Goal: Task Accomplishment & Management: Complete application form

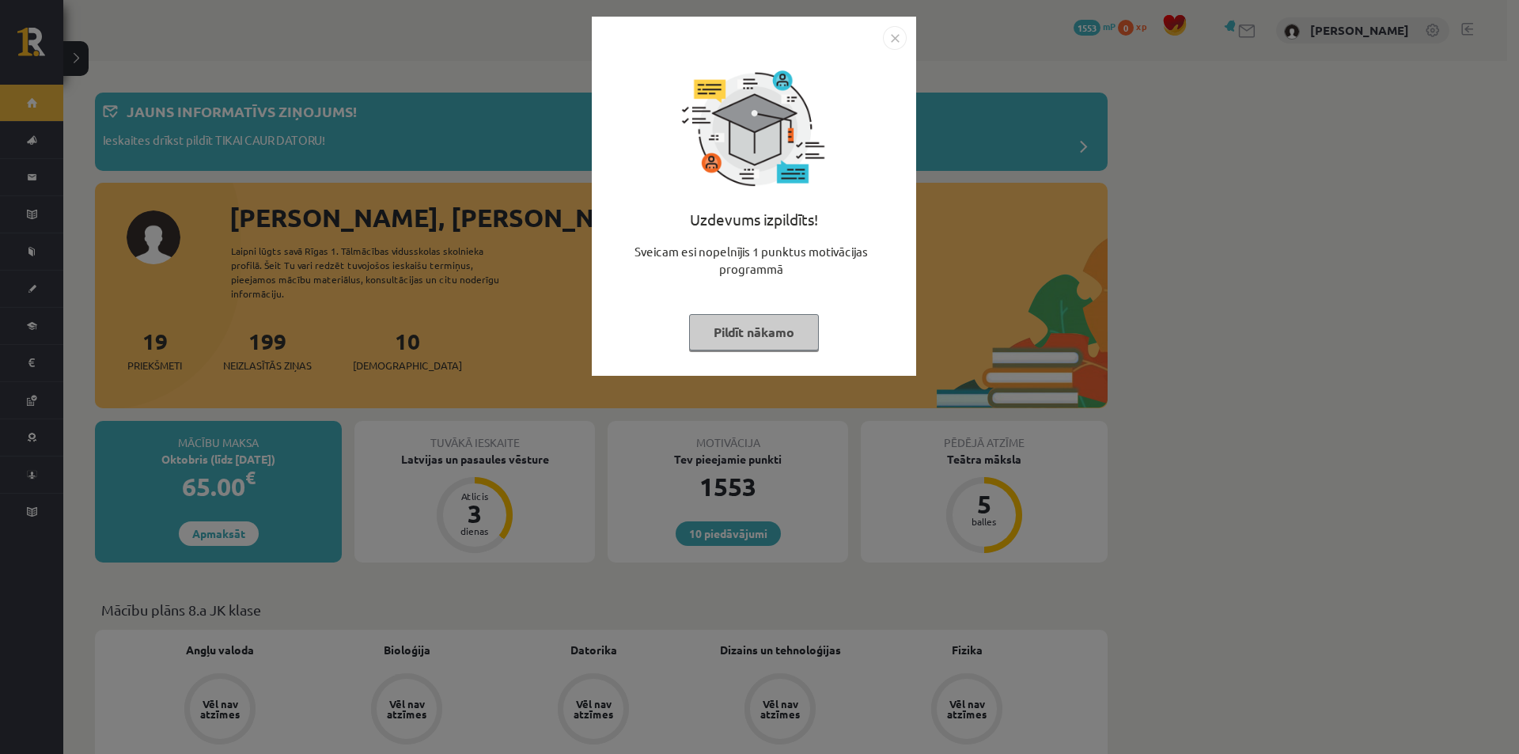
click at [785, 344] on button "Pildīt nākamo" at bounding box center [754, 332] width 130 height 36
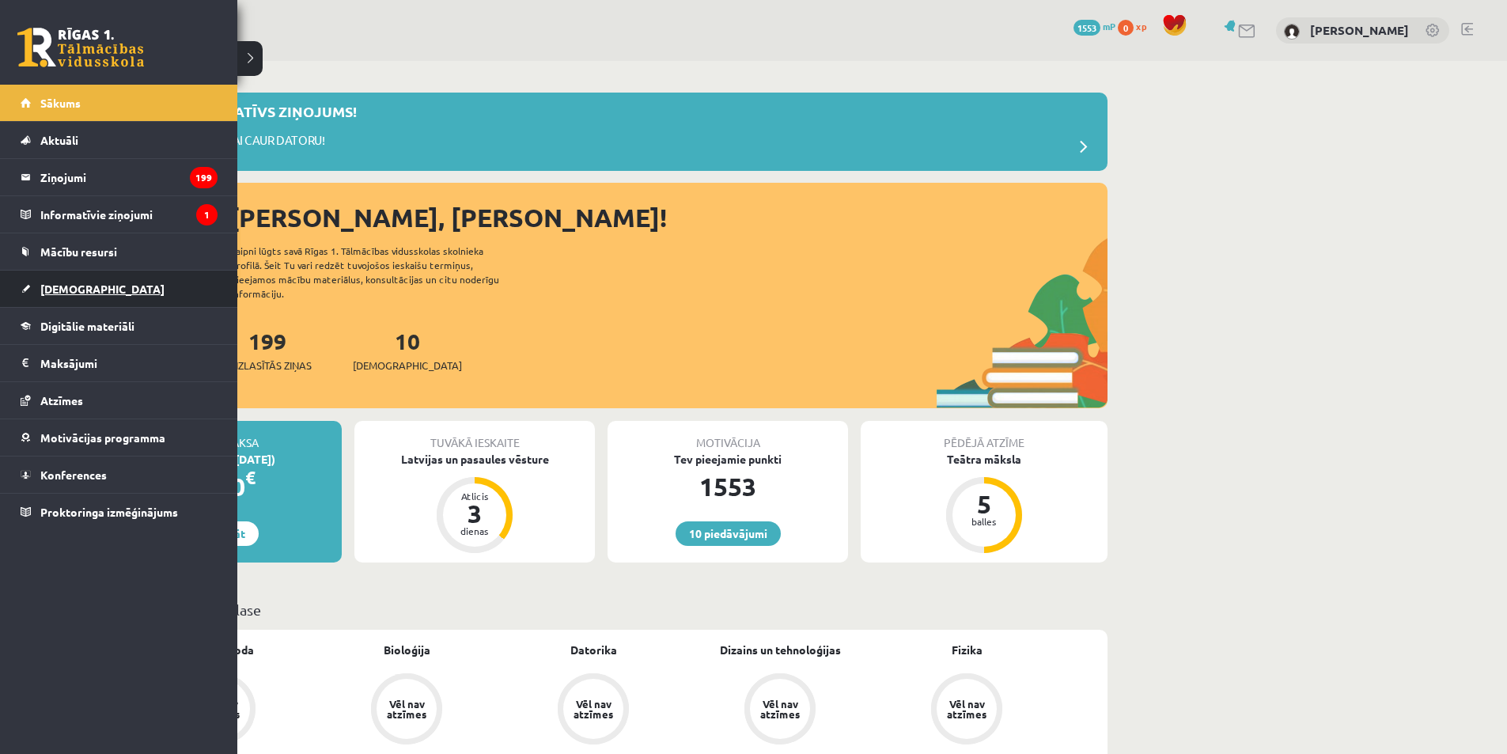
click at [86, 290] on span "[DEMOGRAPHIC_DATA]" at bounding box center [102, 289] width 124 height 14
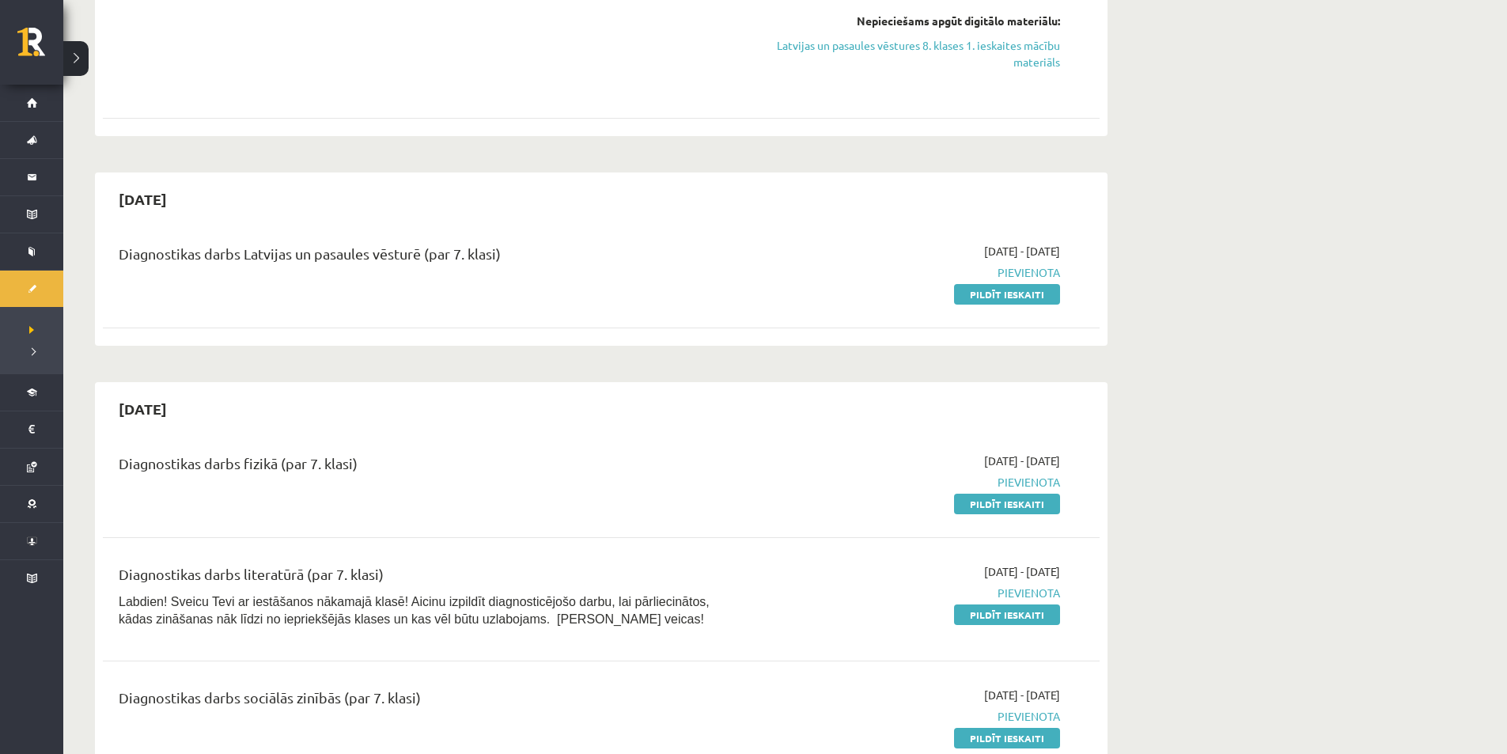
scroll to position [870, 0]
click at [1019, 305] on link "Pildīt ieskaiti" at bounding box center [1007, 295] width 106 height 21
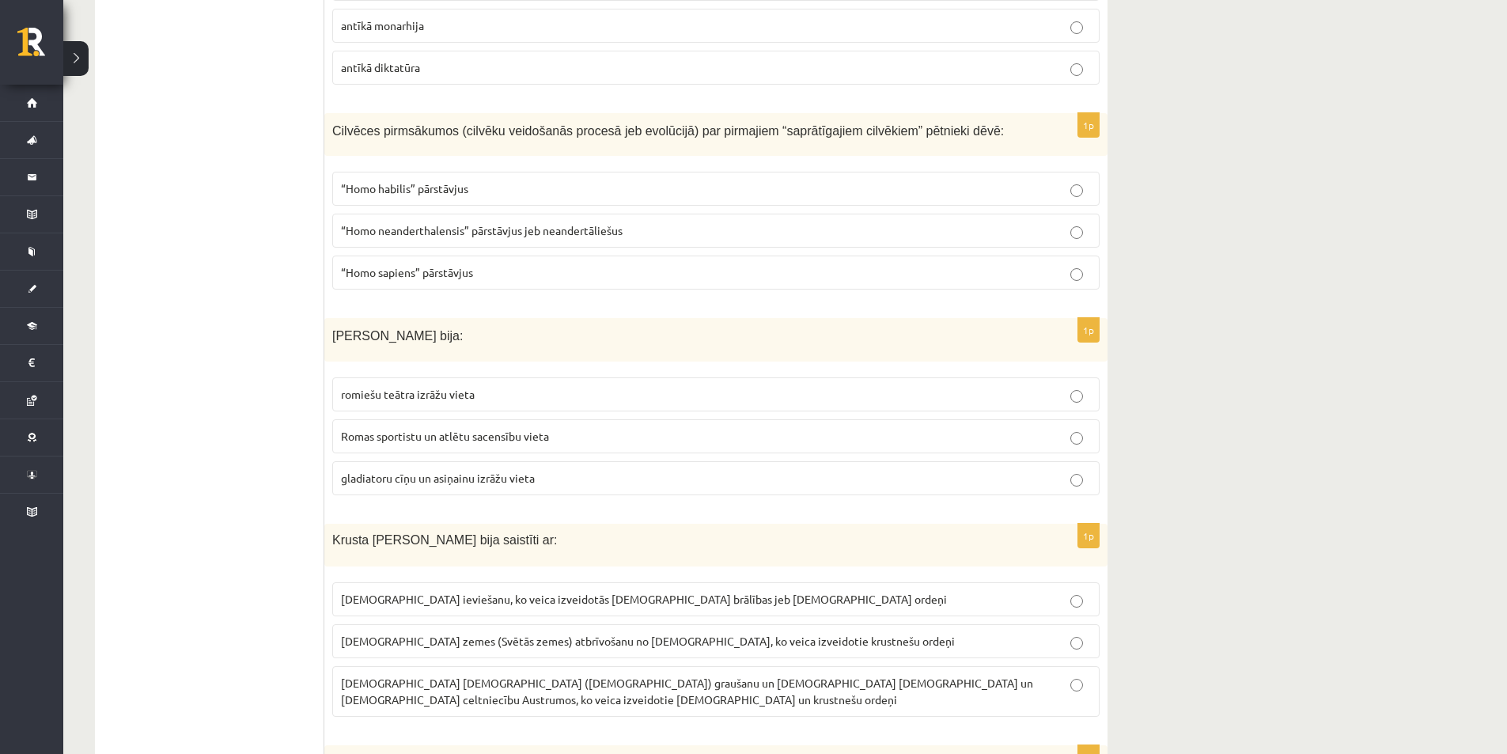
scroll to position [5787, 0]
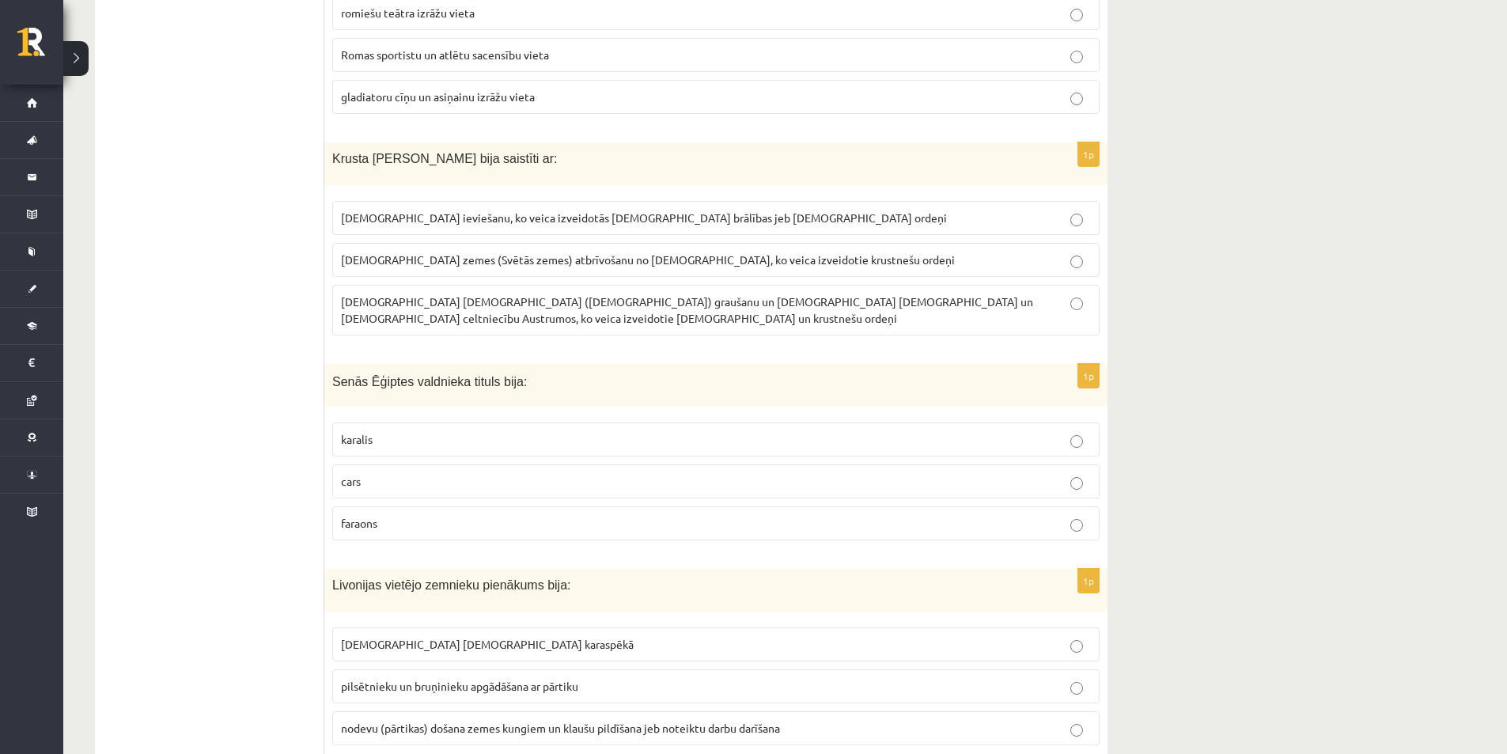
click at [1068, 711] on label "nodevu (pārtikas) došana zemes kungiem un klaušu pildīšana jeb noteiktu darbu d…" at bounding box center [716, 728] width 768 height 34
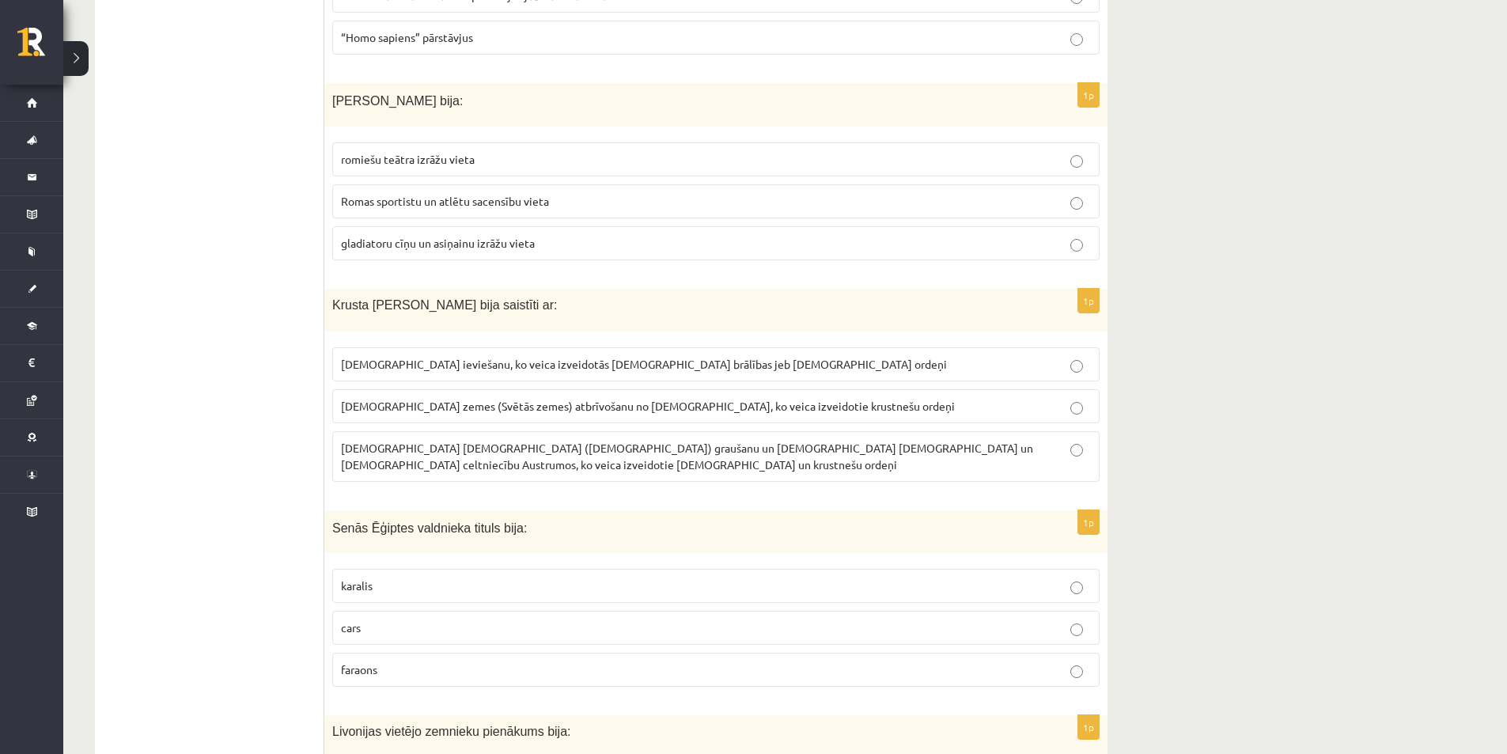
scroll to position [5628, 0]
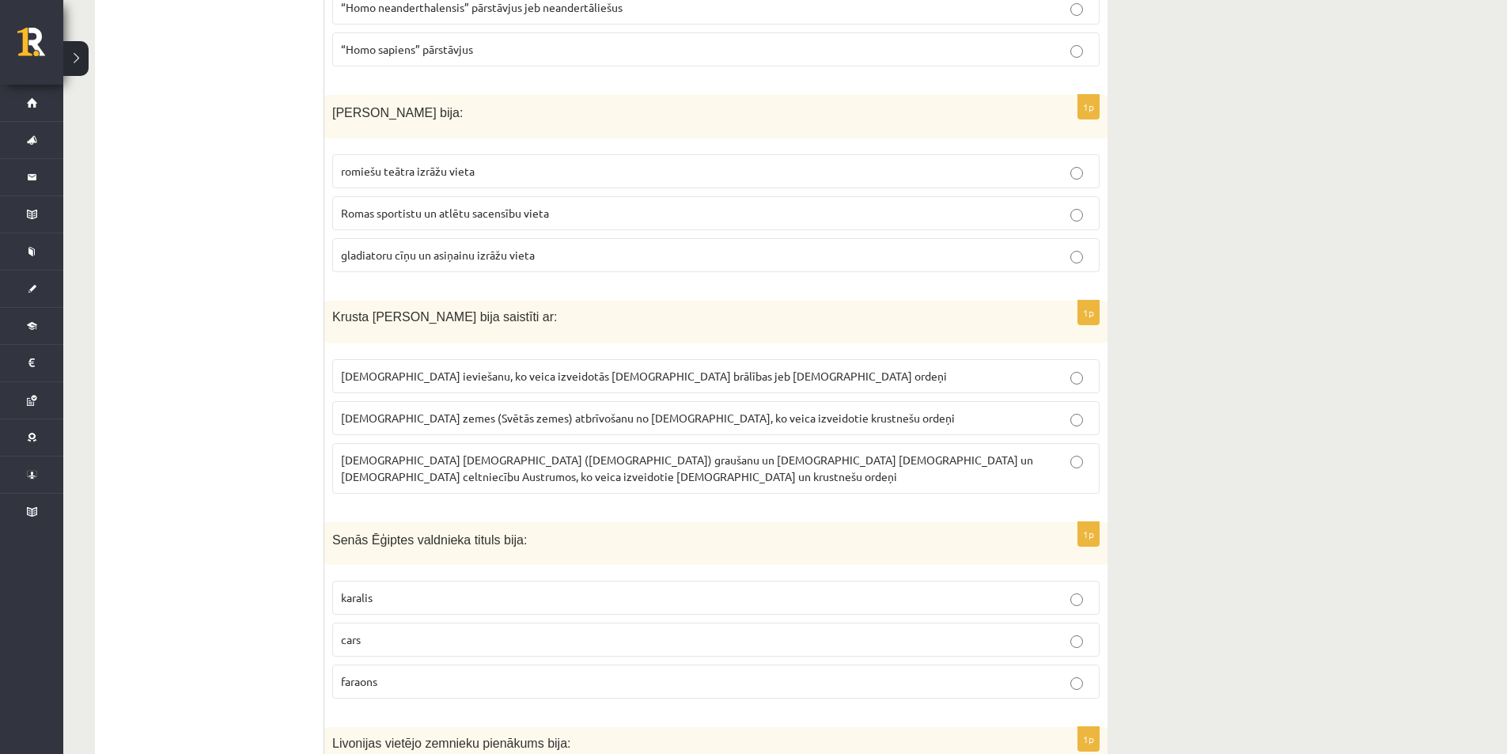
click at [1089, 443] on label "musulmaņu mošeju (dievnamu) graušanu un kristiešu klosteru un baznīcu celtniecī…" at bounding box center [716, 468] width 768 height 51
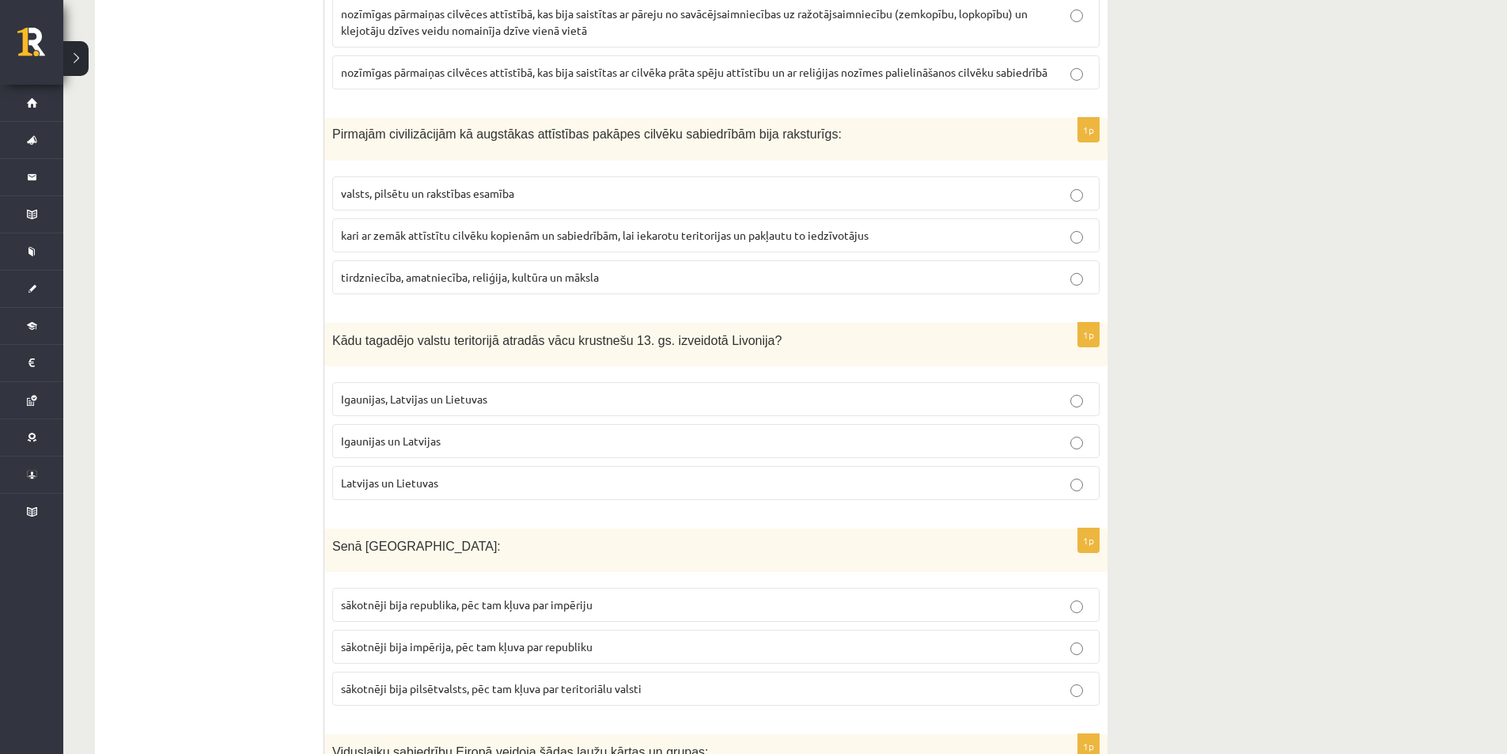
scroll to position [4283, 0]
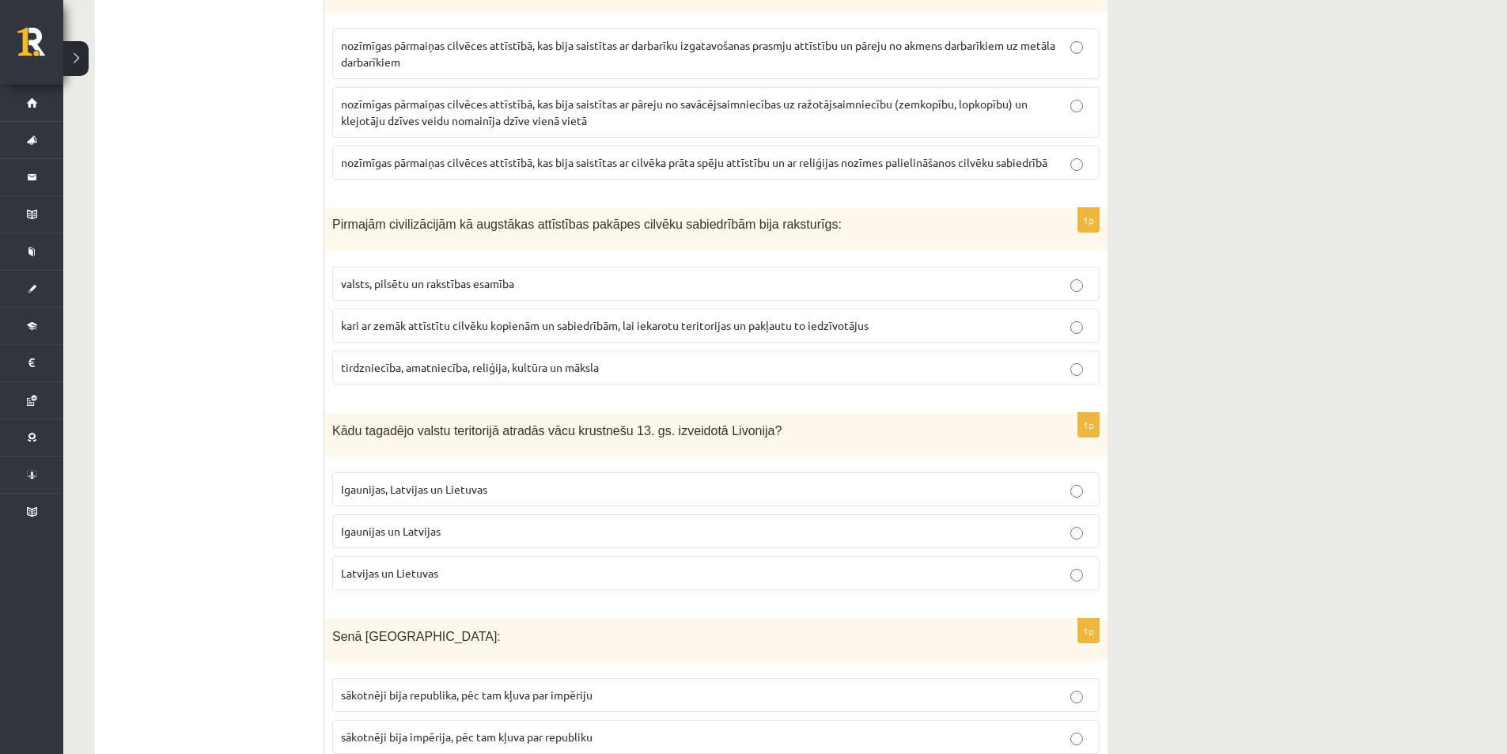
click at [531, 481] on p "Igaunijas, Latvijas un Lietuvas" at bounding box center [716, 489] width 750 height 17
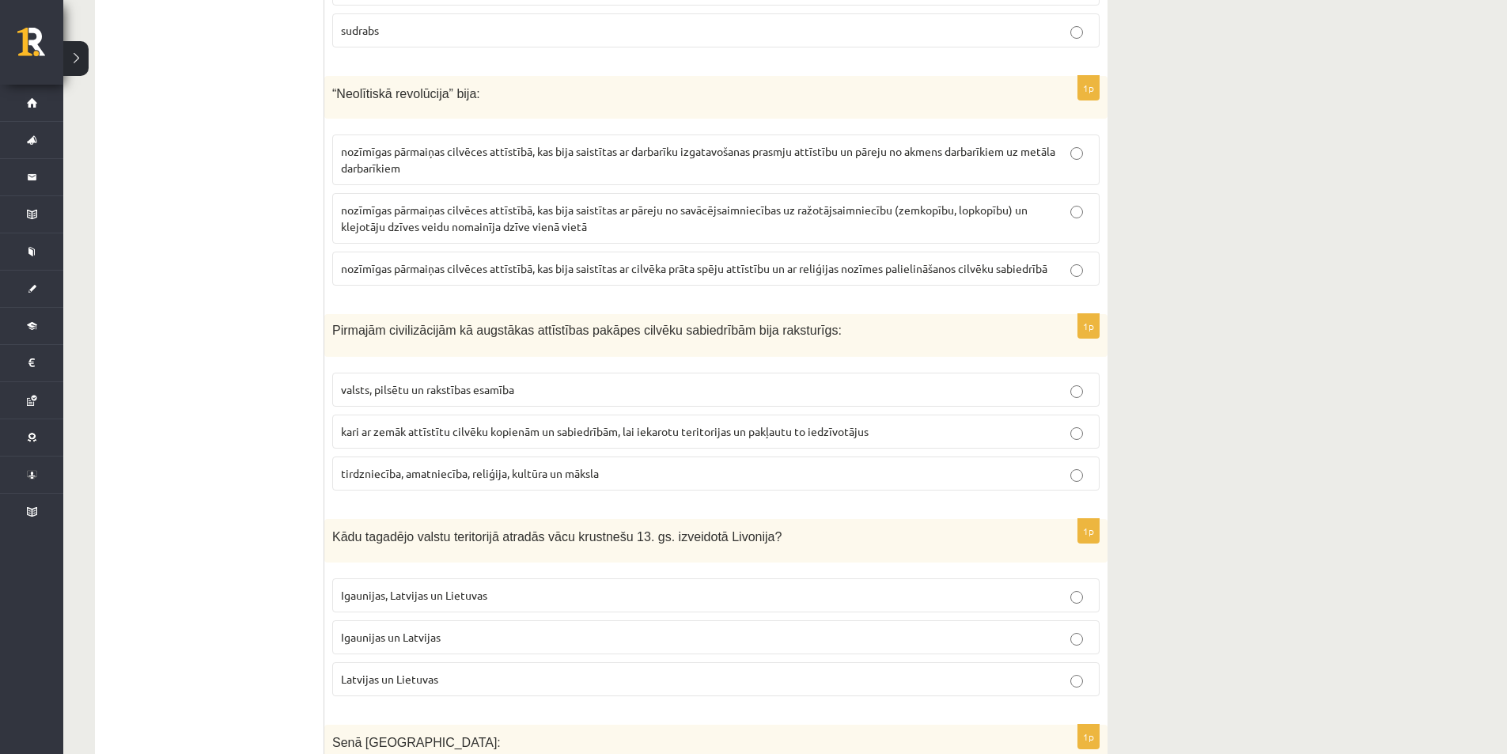
scroll to position [4204, 0]
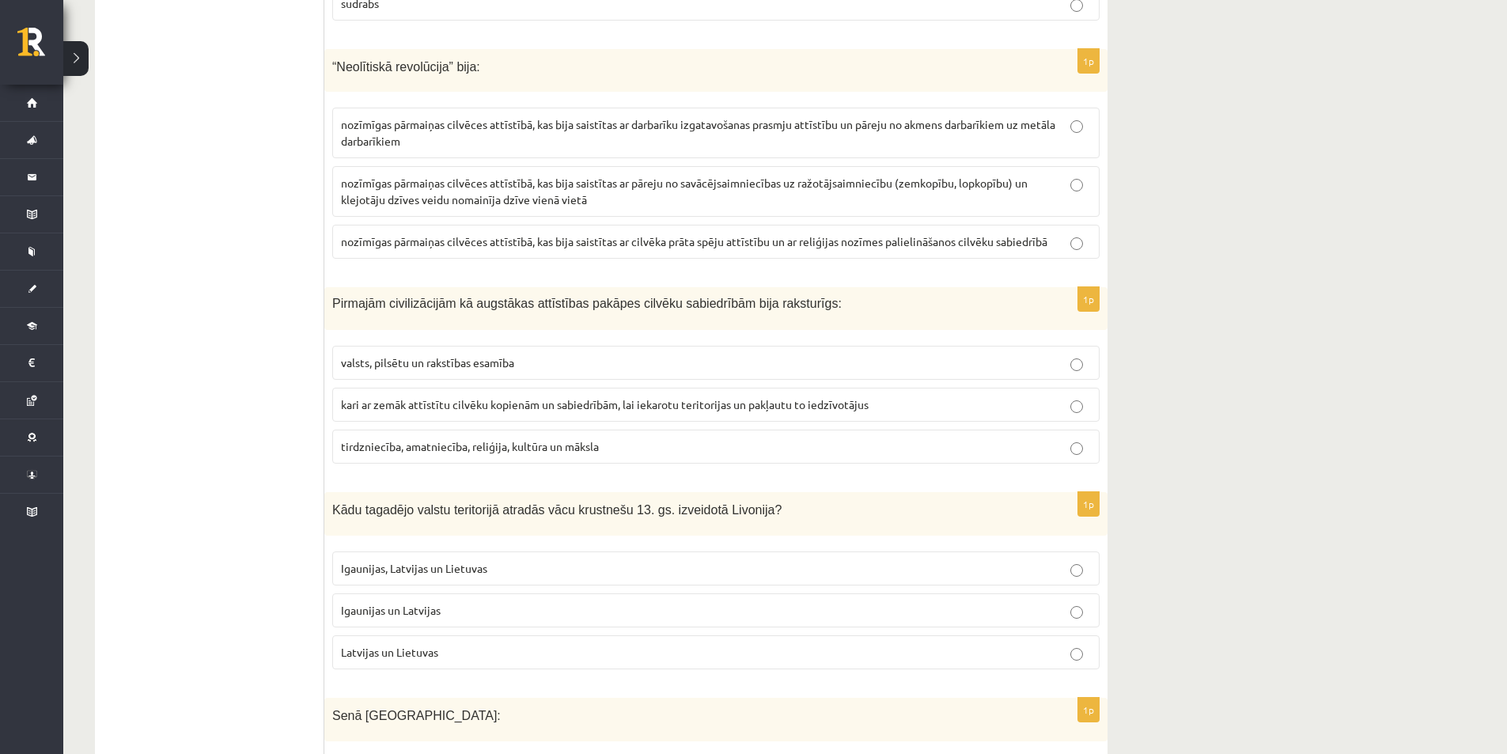
click at [450, 602] on p "Igaunijas un Latvijas" at bounding box center [716, 610] width 750 height 17
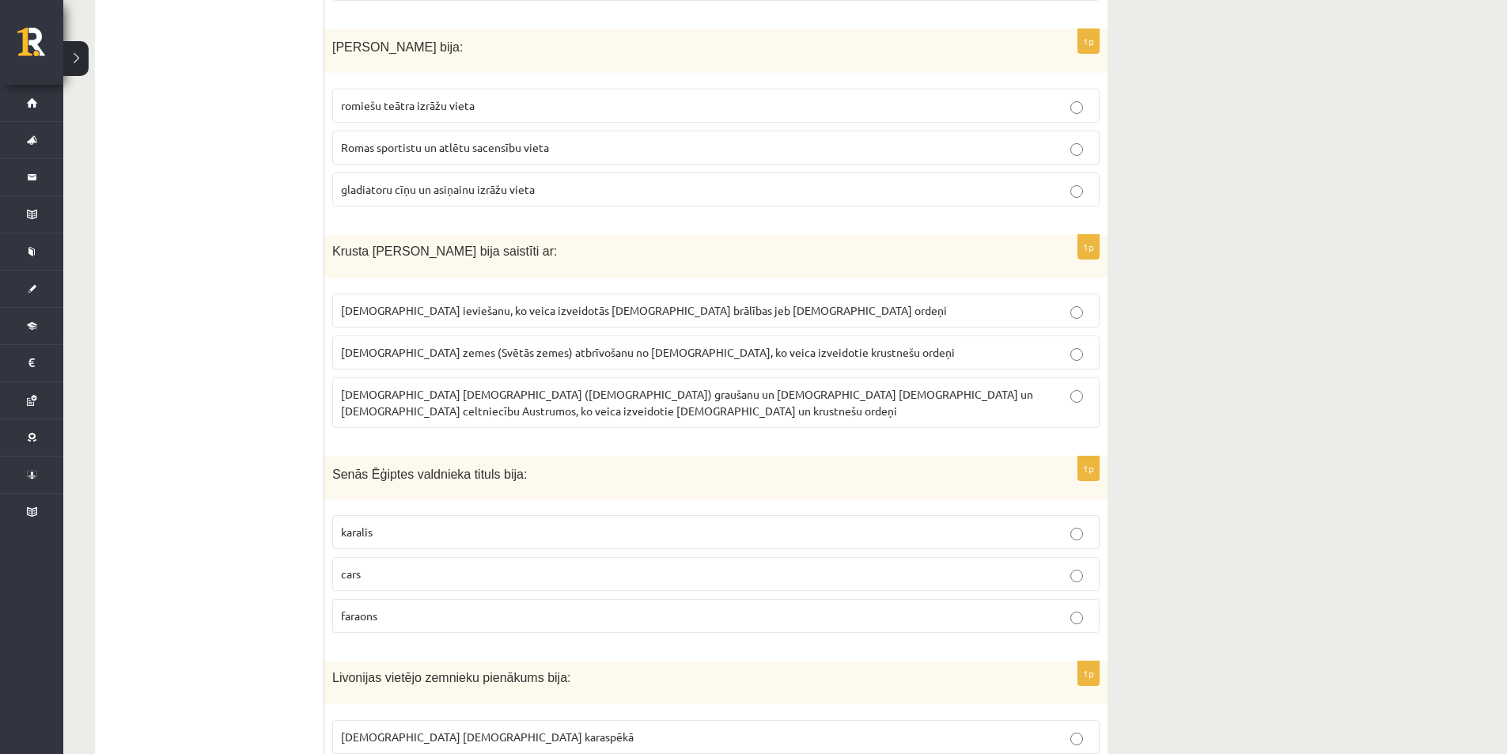
scroll to position [5787, 0]
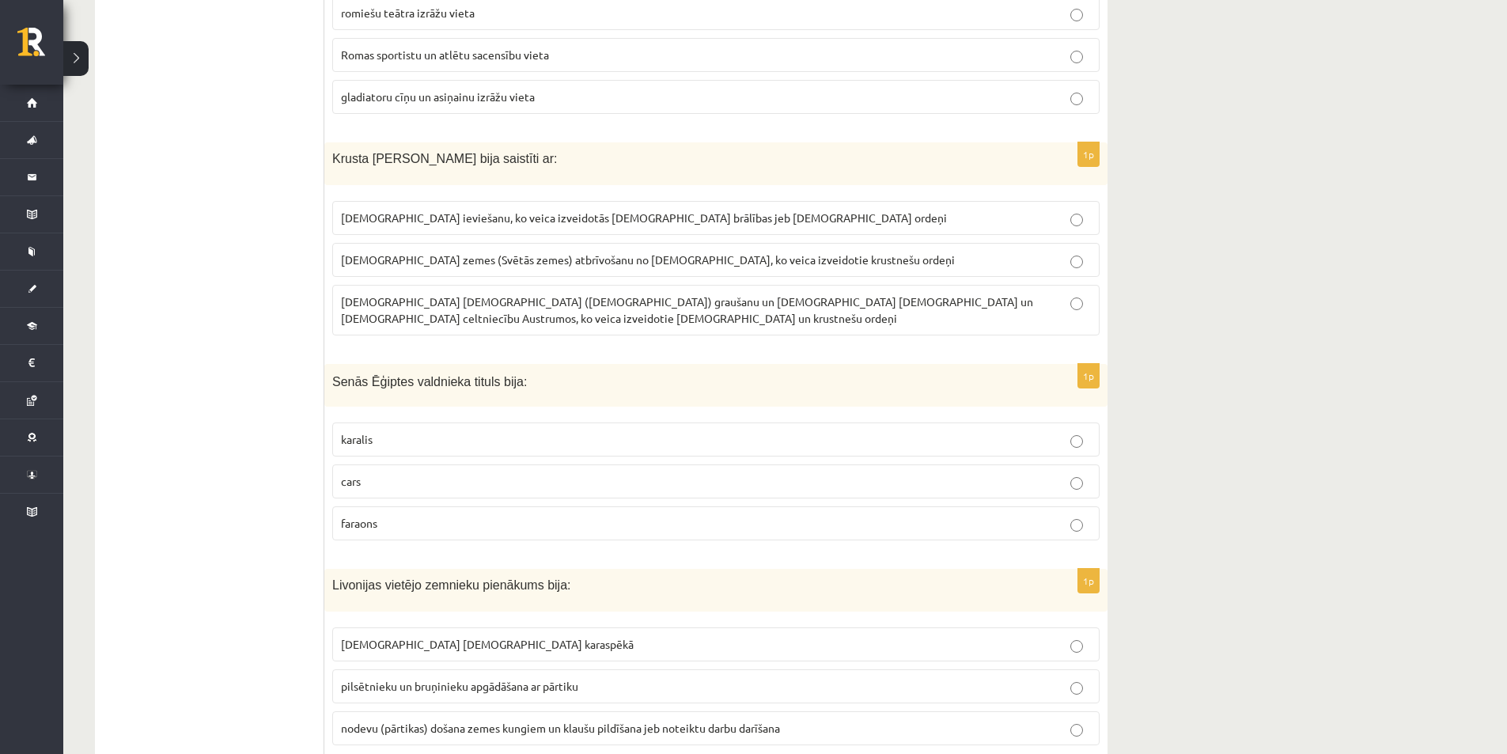
drag, startPoint x: 843, startPoint y: 444, endPoint x: 836, endPoint y: 464, distance: 21.8
click at [839, 454] on fieldset "karalis cars faraons" at bounding box center [716, 480] width 768 height 131
click at [834, 515] on p "faraons" at bounding box center [716, 523] width 750 height 17
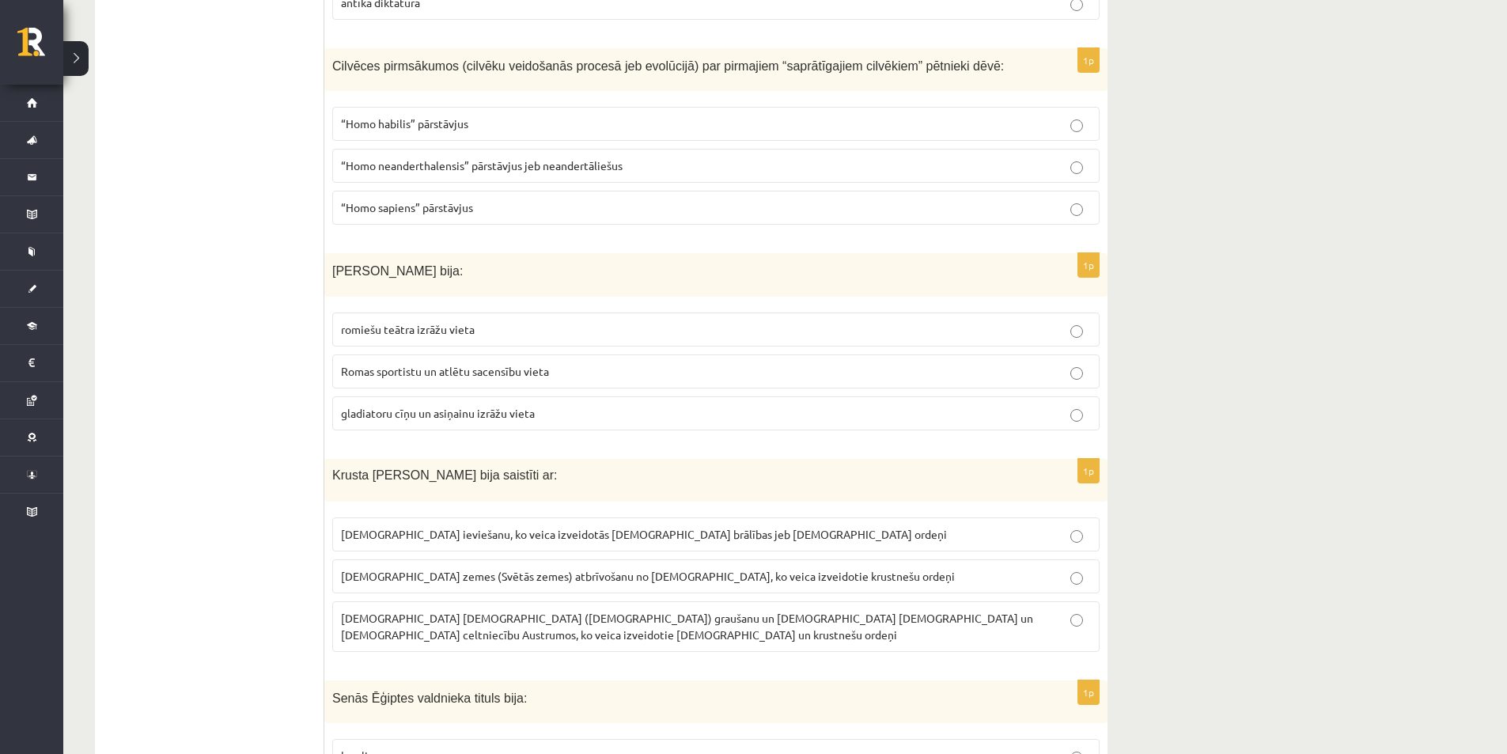
scroll to position [5391, 0]
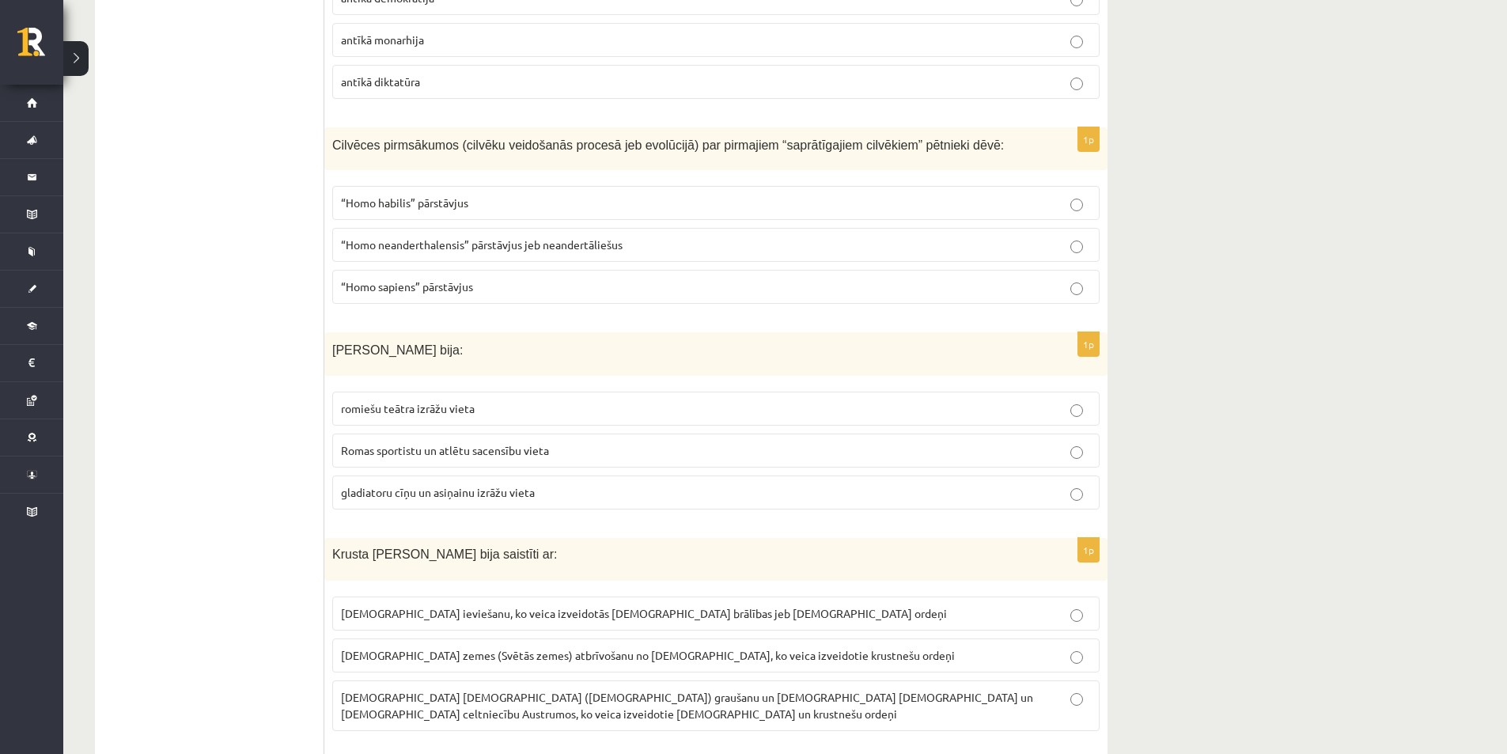
click at [969, 484] on p "gladiatoru cīņu un asiņainu izrāžu vieta" at bounding box center [716, 492] width 750 height 17
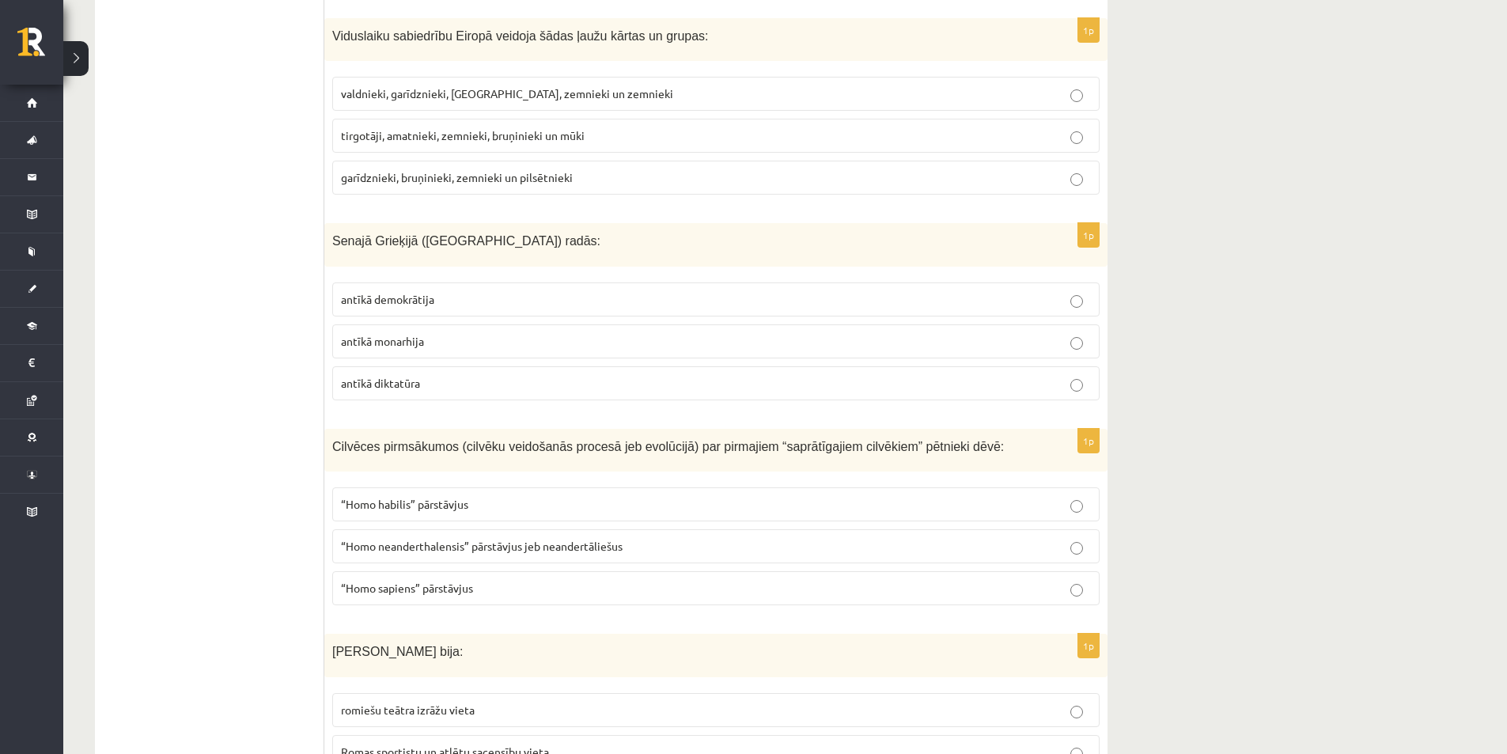
scroll to position [5074, 0]
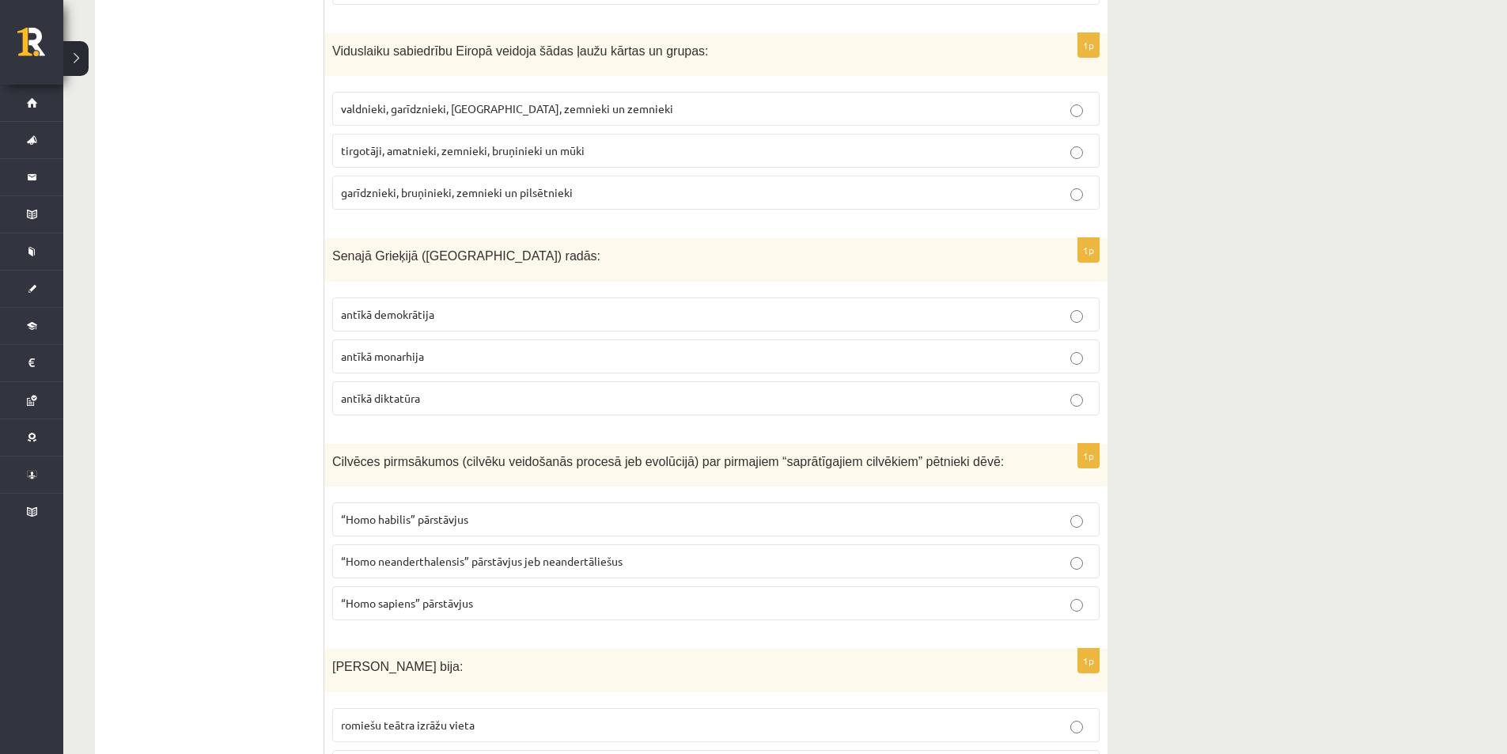
click at [559, 390] on p "antīkā diktatūra" at bounding box center [716, 398] width 750 height 17
click at [1048, 306] on p "antīkā demokrātija" at bounding box center [716, 314] width 750 height 17
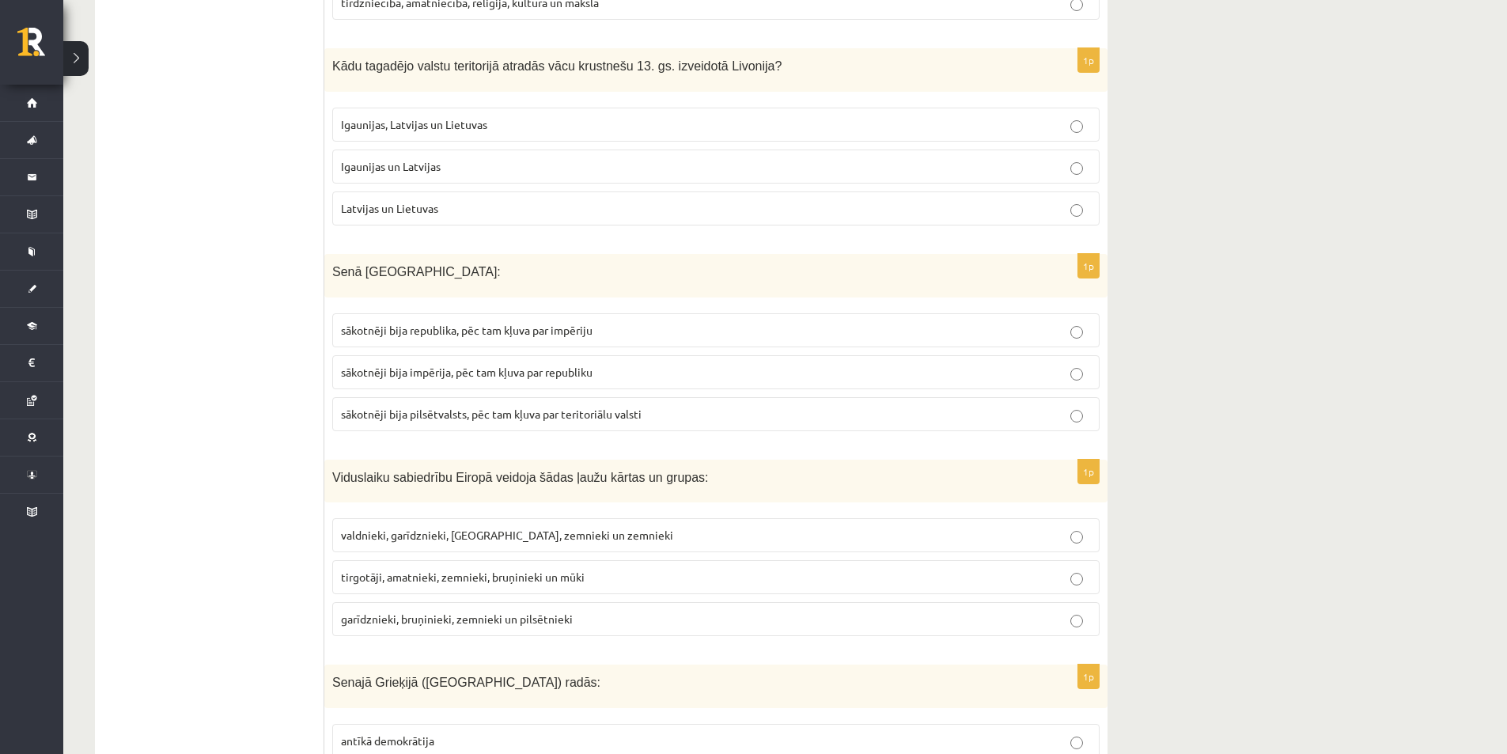
scroll to position [4600, 0]
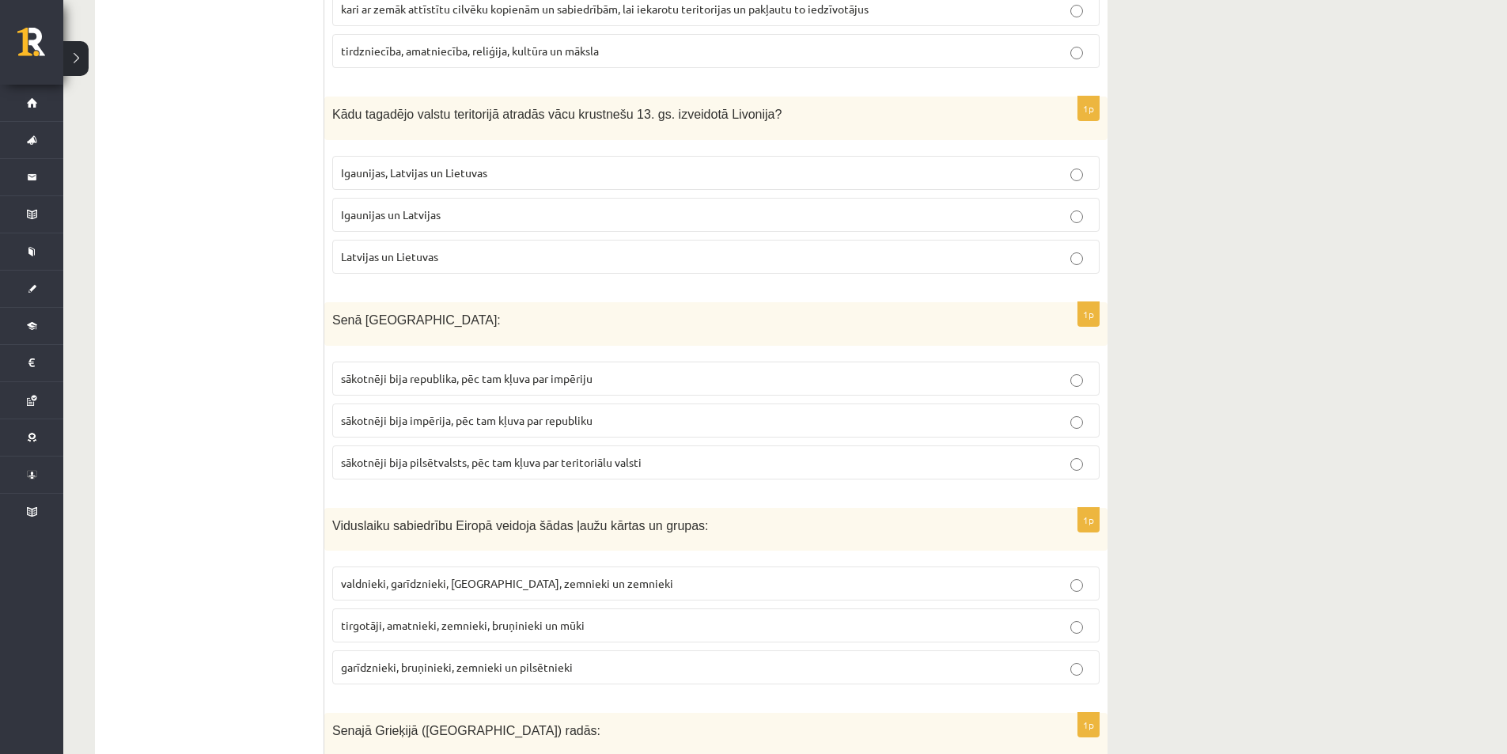
click at [502, 413] on span "sākotnēji bija impērija, pēc tam kļuva par republiku" at bounding box center [467, 420] width 252 height 14
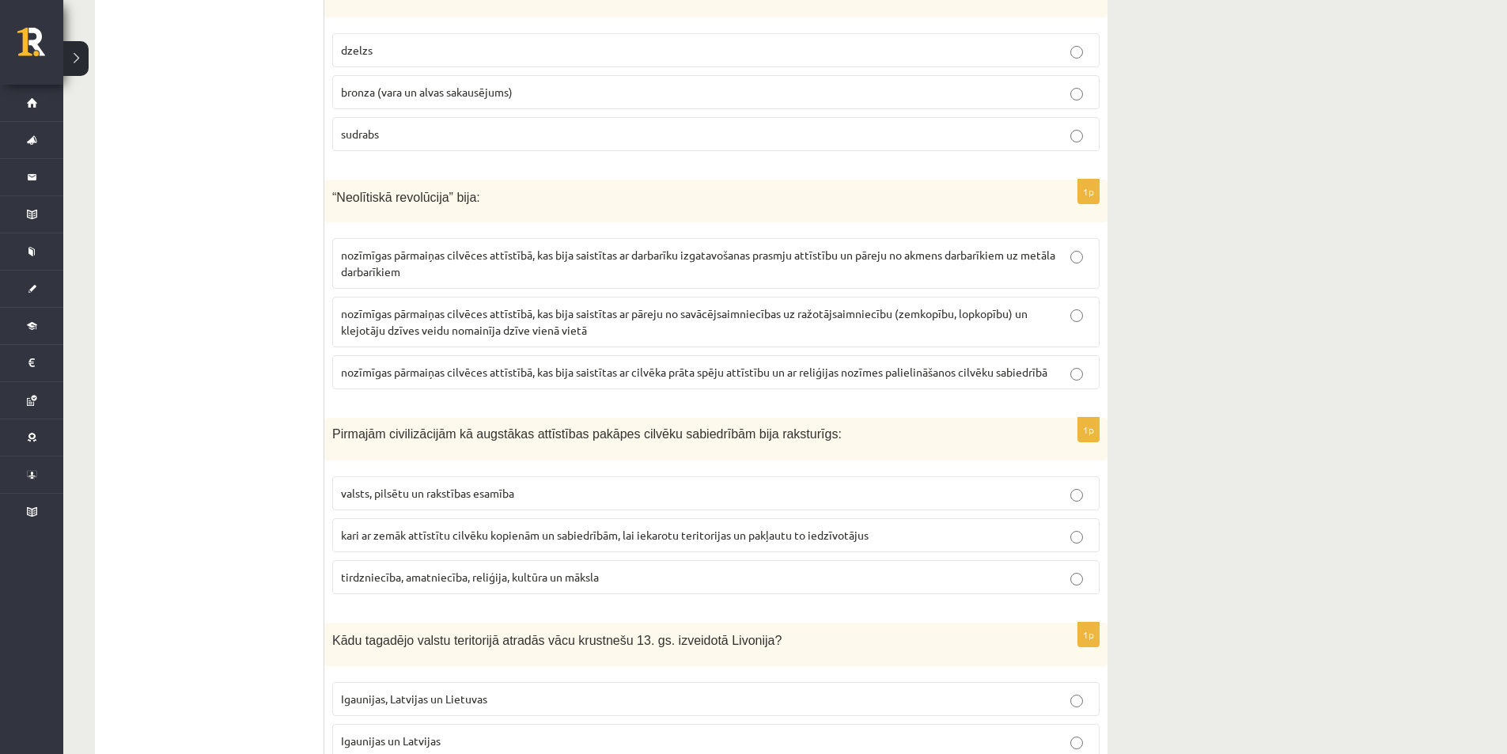
scroll to position [4046, 0]
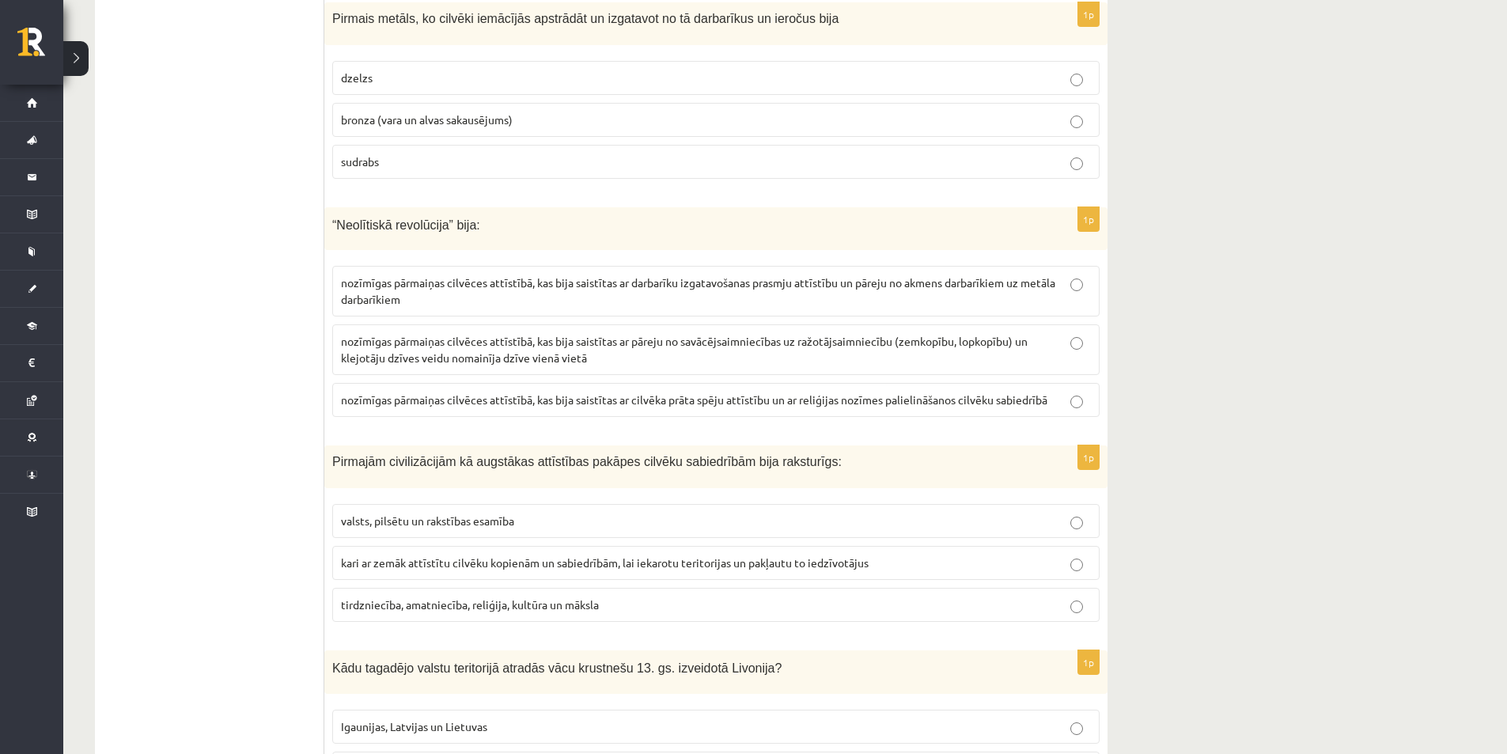
click at [1094, 546] on label "kari ar zemāk attīstītu cilvēku kopienām un sabiedrībām, lai iekarotu teritorij…" at bounding box center [716, 563] width 768 height 34
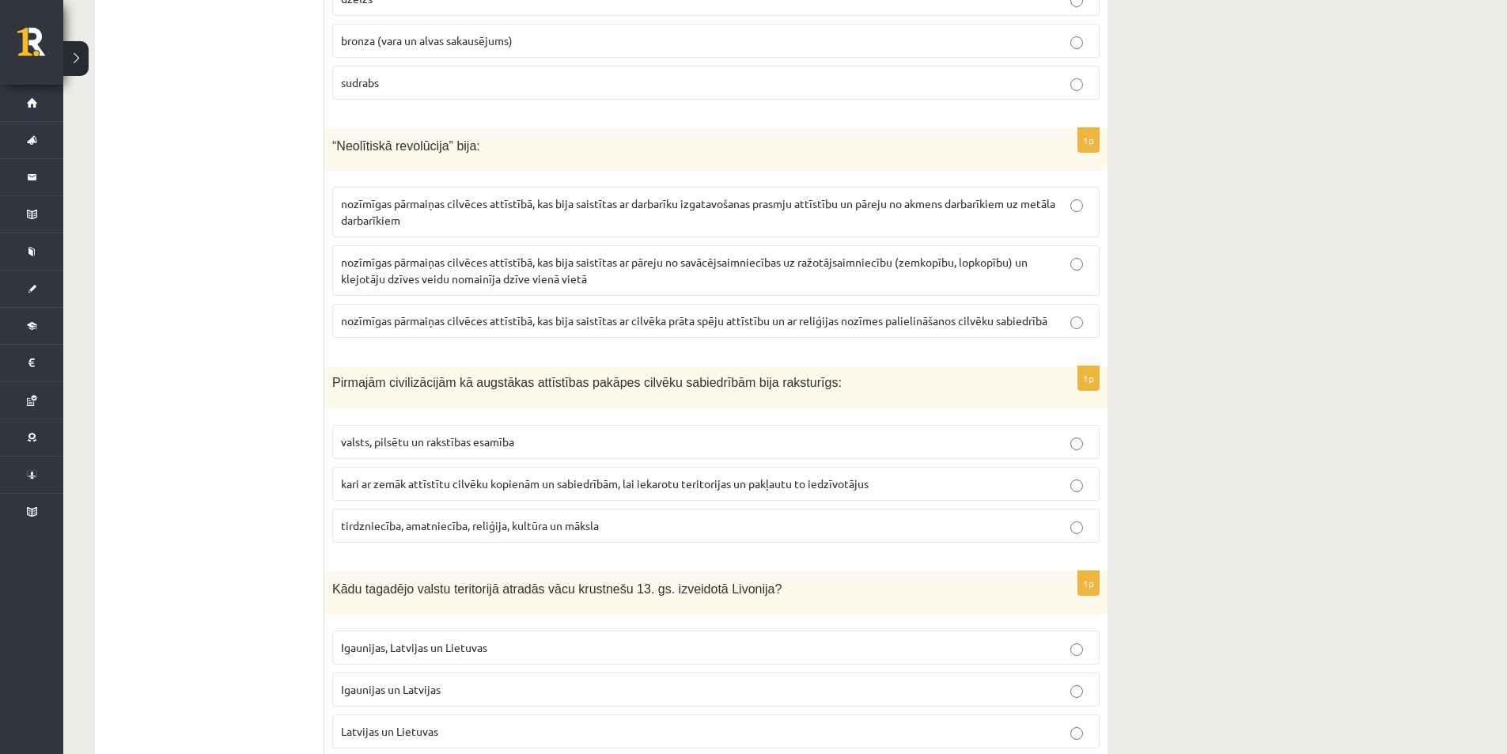
drag, startPoint x: 300, startPoint y: 442, endPoint x: 640, endPoint y: 441, distance: 340.2
drag, startPoint x: 640, startPoint y: 441, endPoint x: 995, endPoint y: 438, distance: 355.3
click at [995, 467] on label "kari ar zemāk attīstītu cilvēku kopienām un sabiedrībām, lai iekarotu teritorij…" at bounding box center [716, 484] width 768 height 34
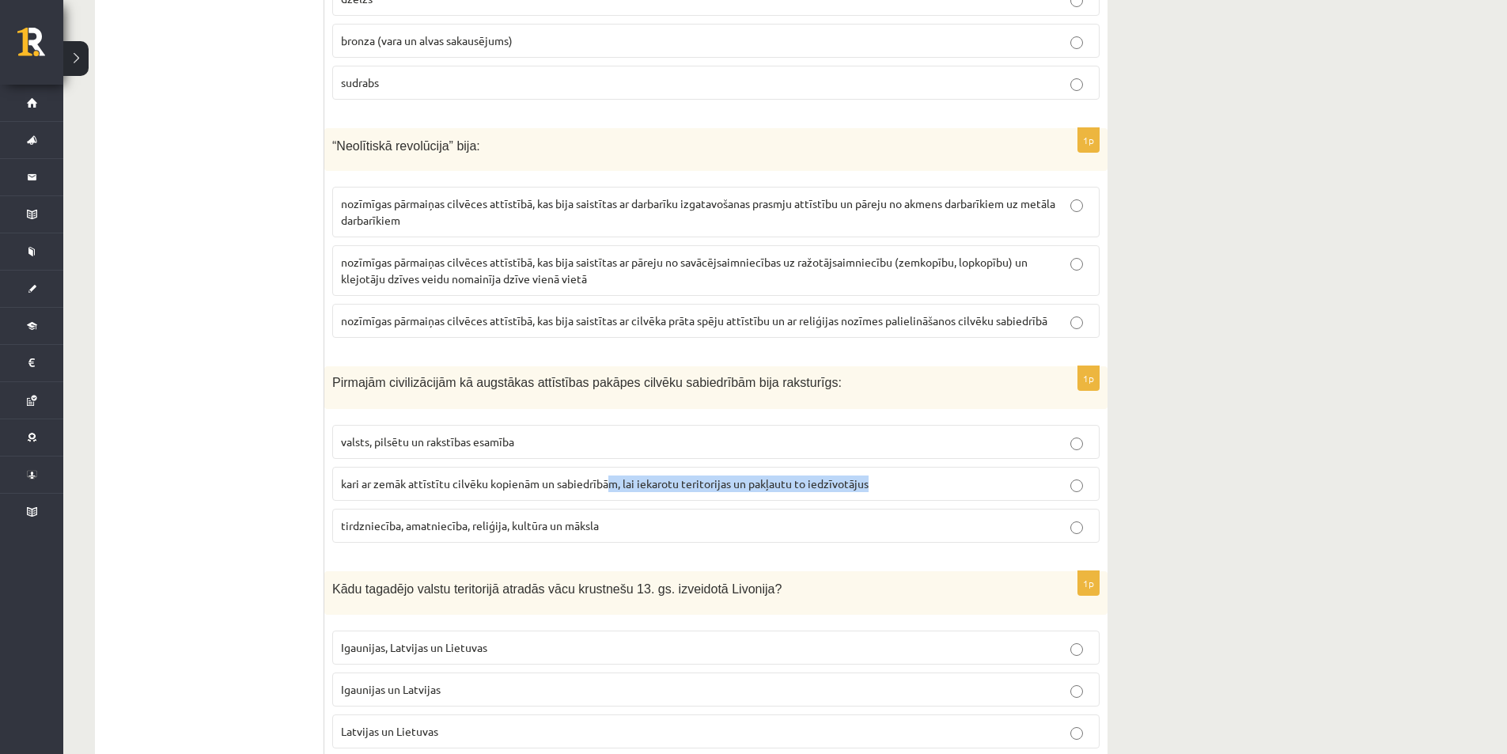
click at [1078, 476] on p "kari ar zemāk attīstītu cilvēku kopienām un sabiedrībām, lai iekarotu teritorij…" at bounding box center [716, 484] width 750 height 17
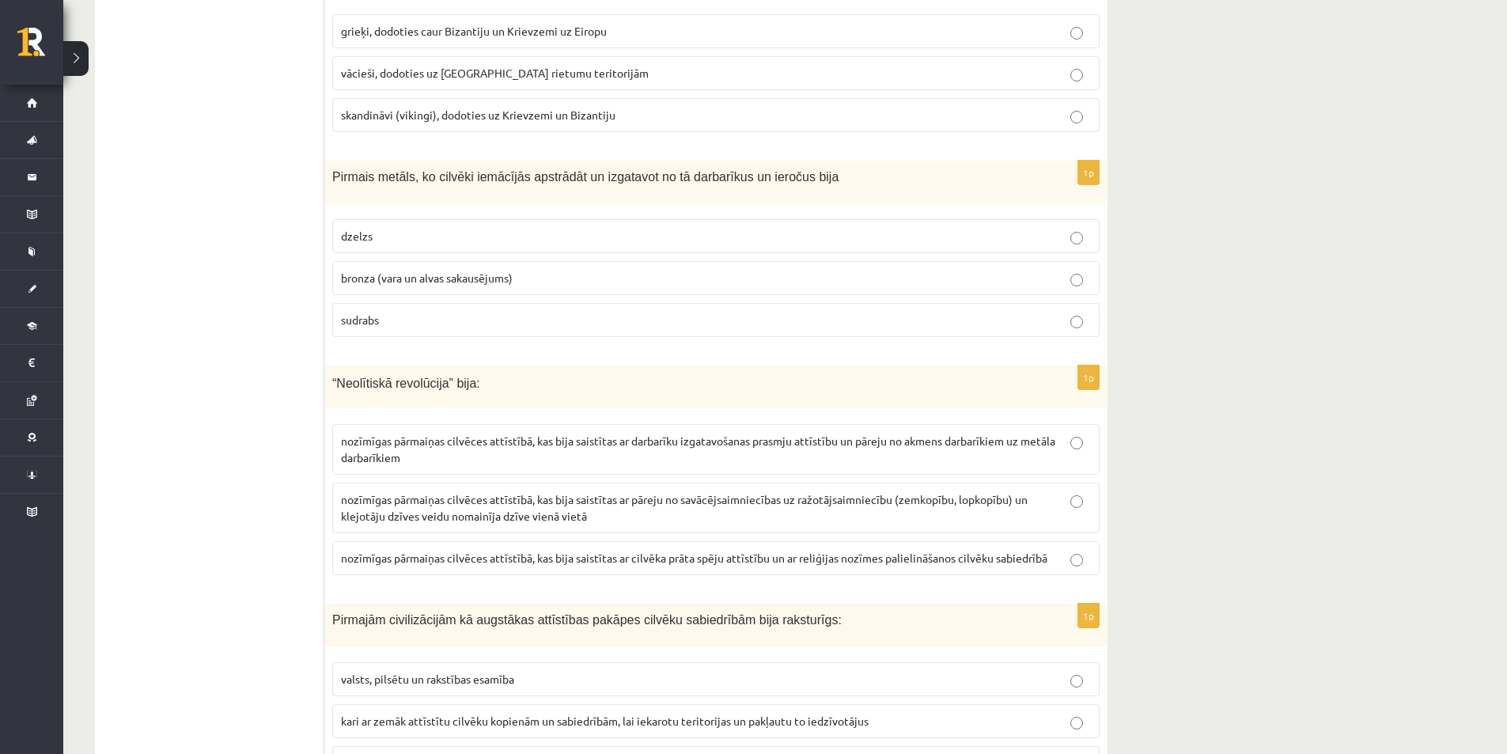
scroll to position [3967, 0]
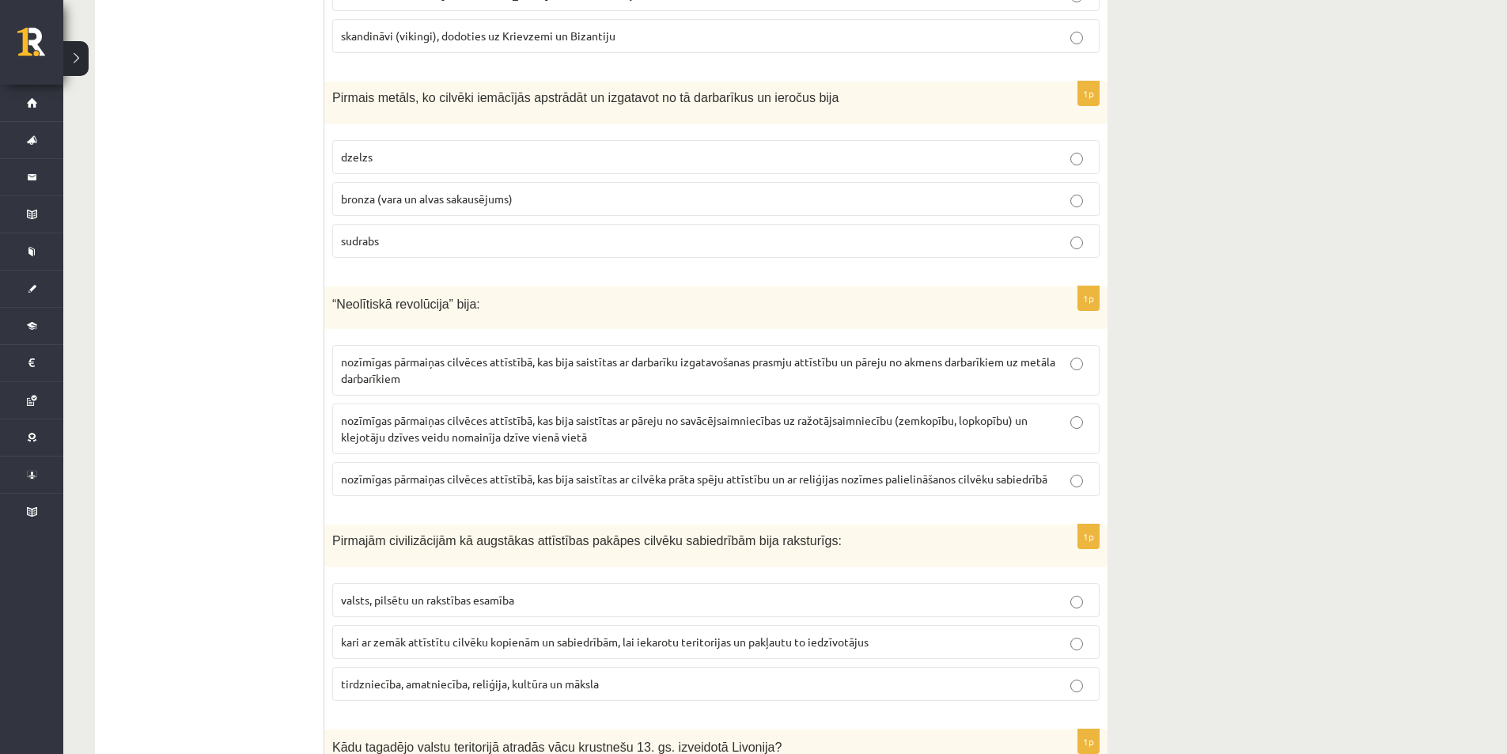
click at [1072, 412] on p "nozīmīgas pārmaiņas cilvēces attīstībā, kas bija saistītas ar pāreju no savācēj…" at bounding box center [716, 428] width 750 height 33
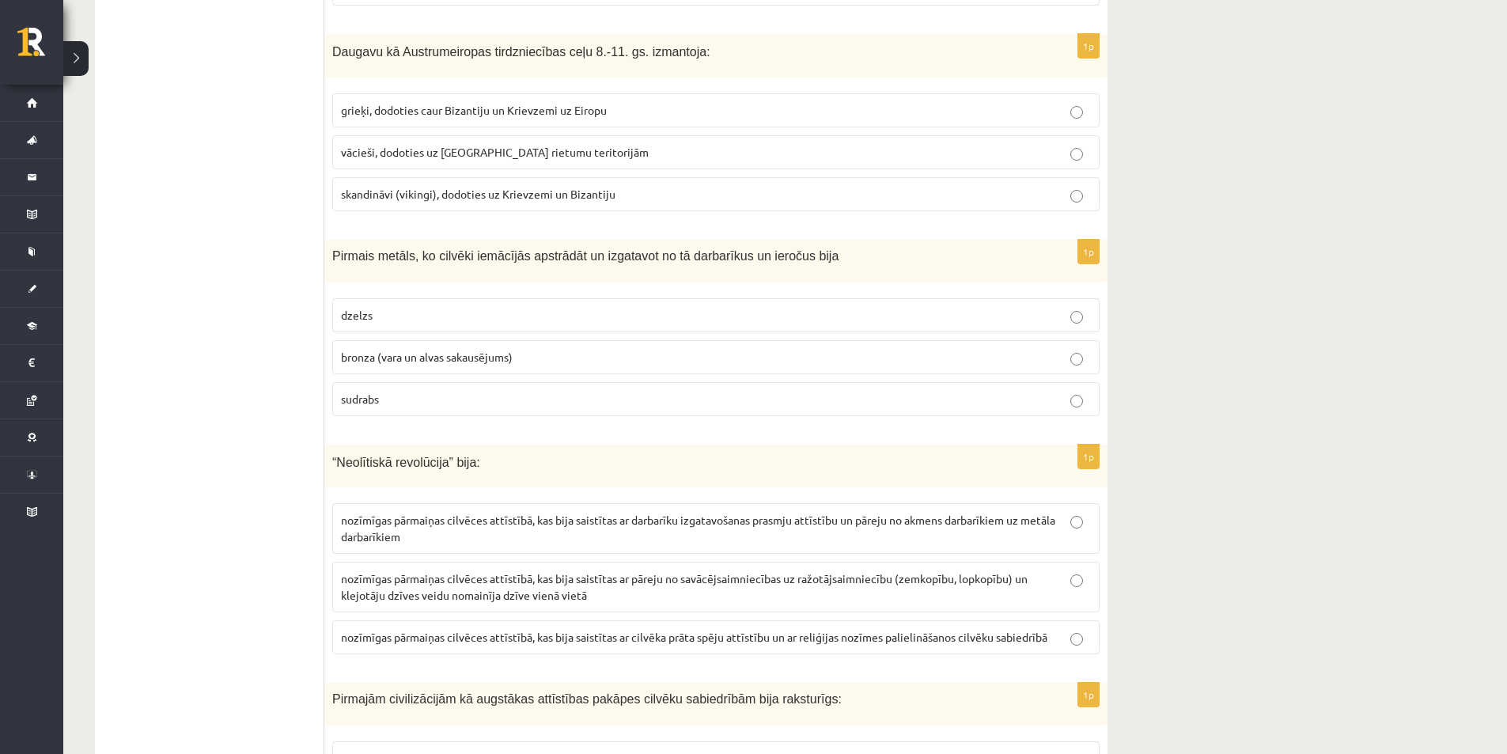
scroll to position [3729, 0]
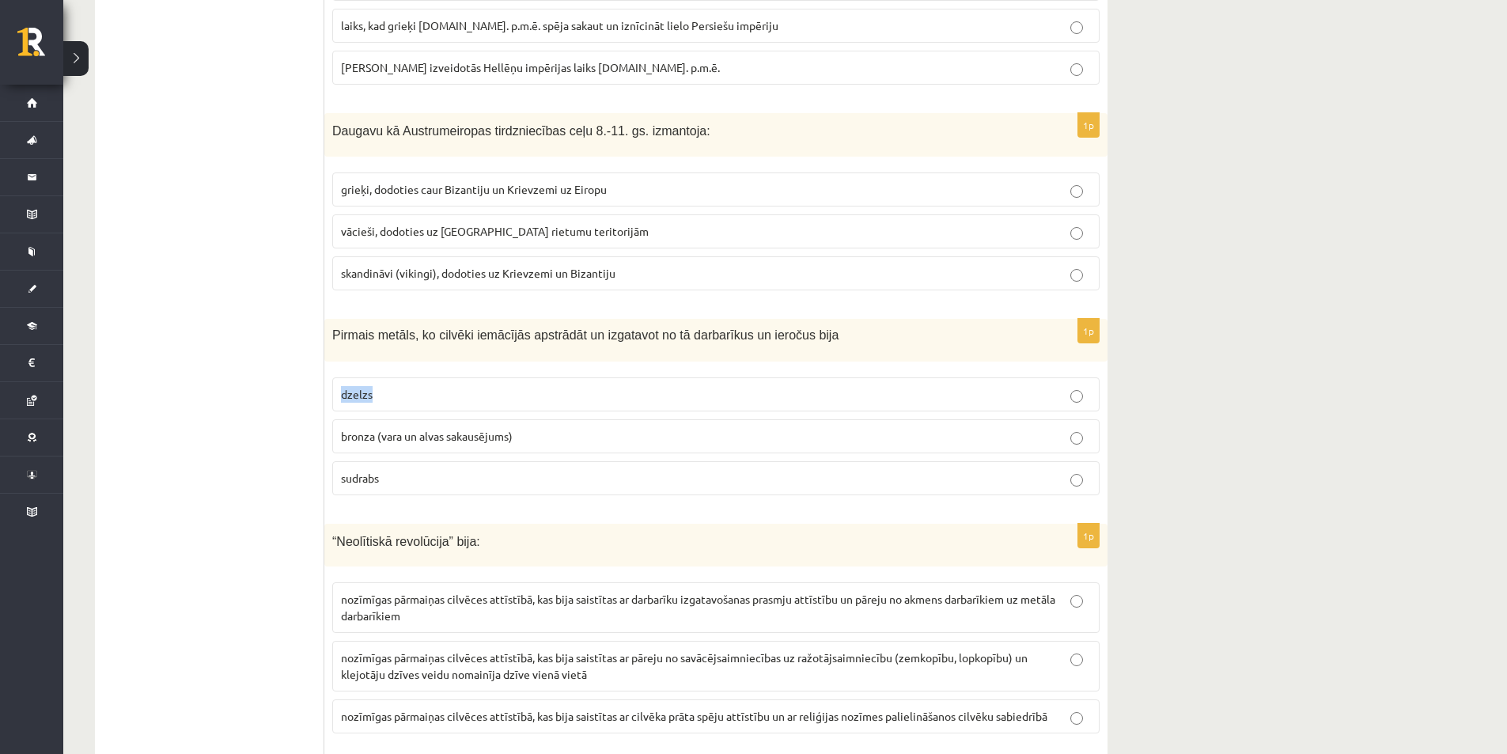
drag, startPoint x: 336, startPoint y: 351, endPoint x: 424, endPoint y: 362, distance: 88.6
click at [424, 377] on label "dzelzs" at bounding box center [716, 394] width 768 height 34
click at [1071, 419] on label "bronza (vara un alvas sakausējums)" at bounding box center [716, 436] width 768 height 34
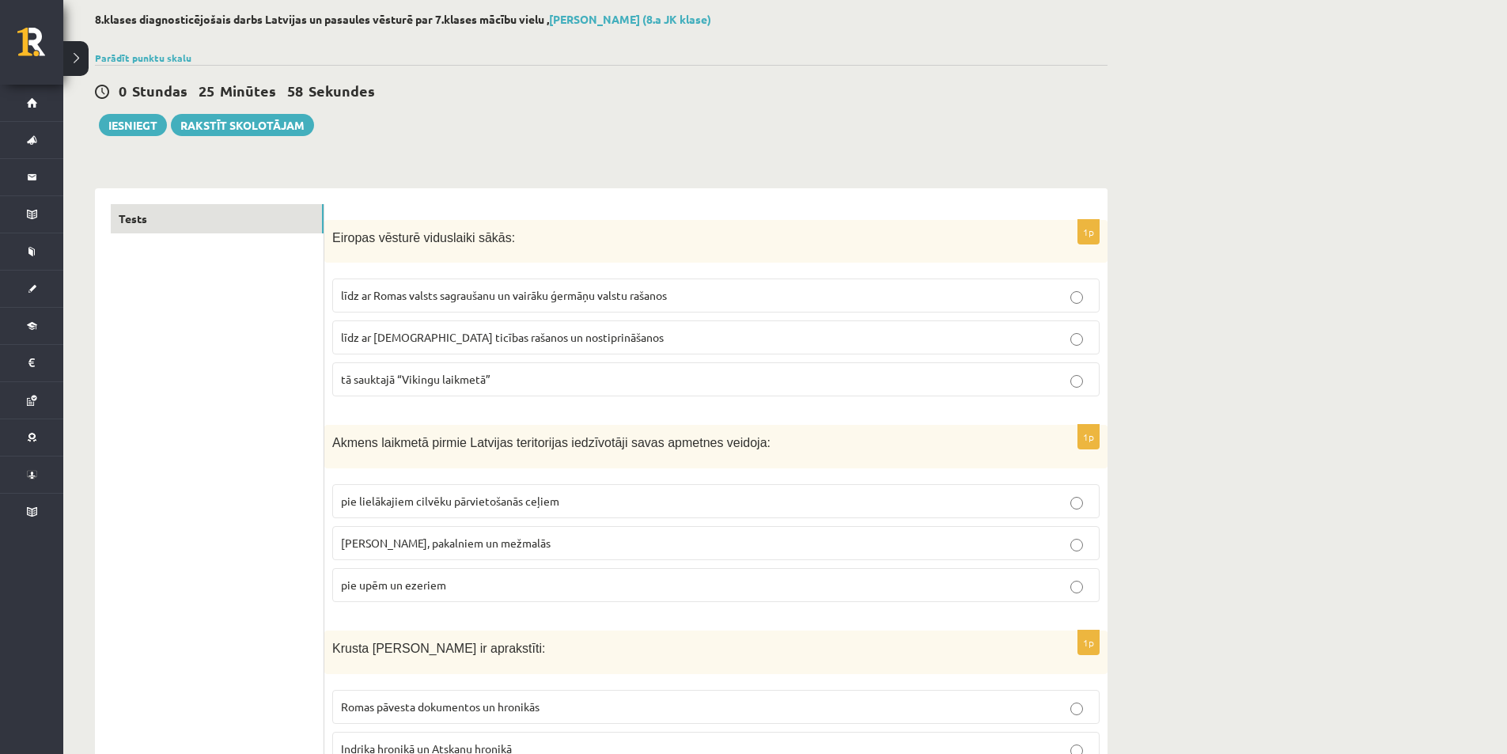
scroll to position [79, 0]
click at [1088, 303] on p "līdz ar Romas valsts sagraušanu un vairāku ģermāņu valstu rašanos" at bounding box center [716, 296] width 750 height 17
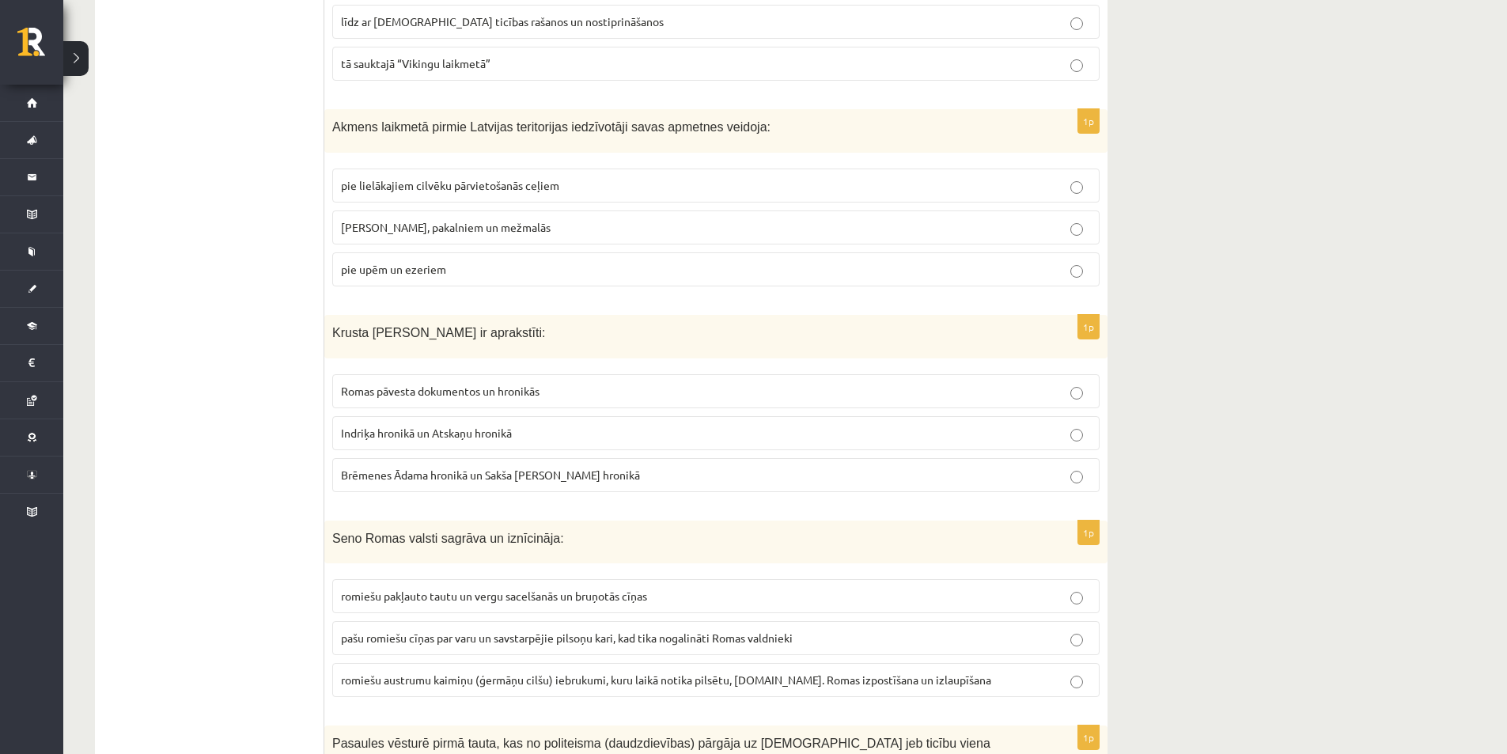
scroll to position [317, 0]
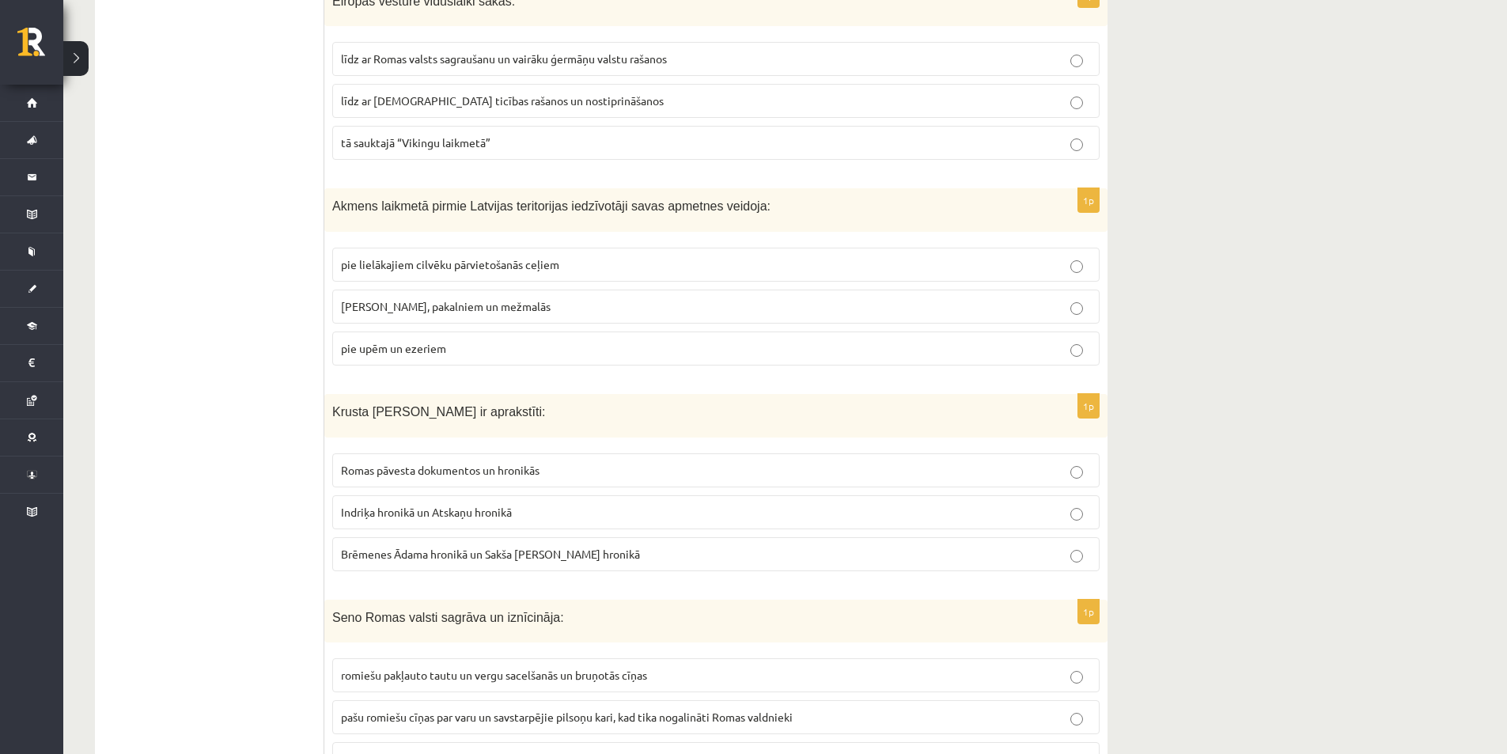
click at [1078, 259] on p "pie lielākajiem cilvēku pārvietošanās ceļiem" at bounding box center [716, 264] width 750 height 17
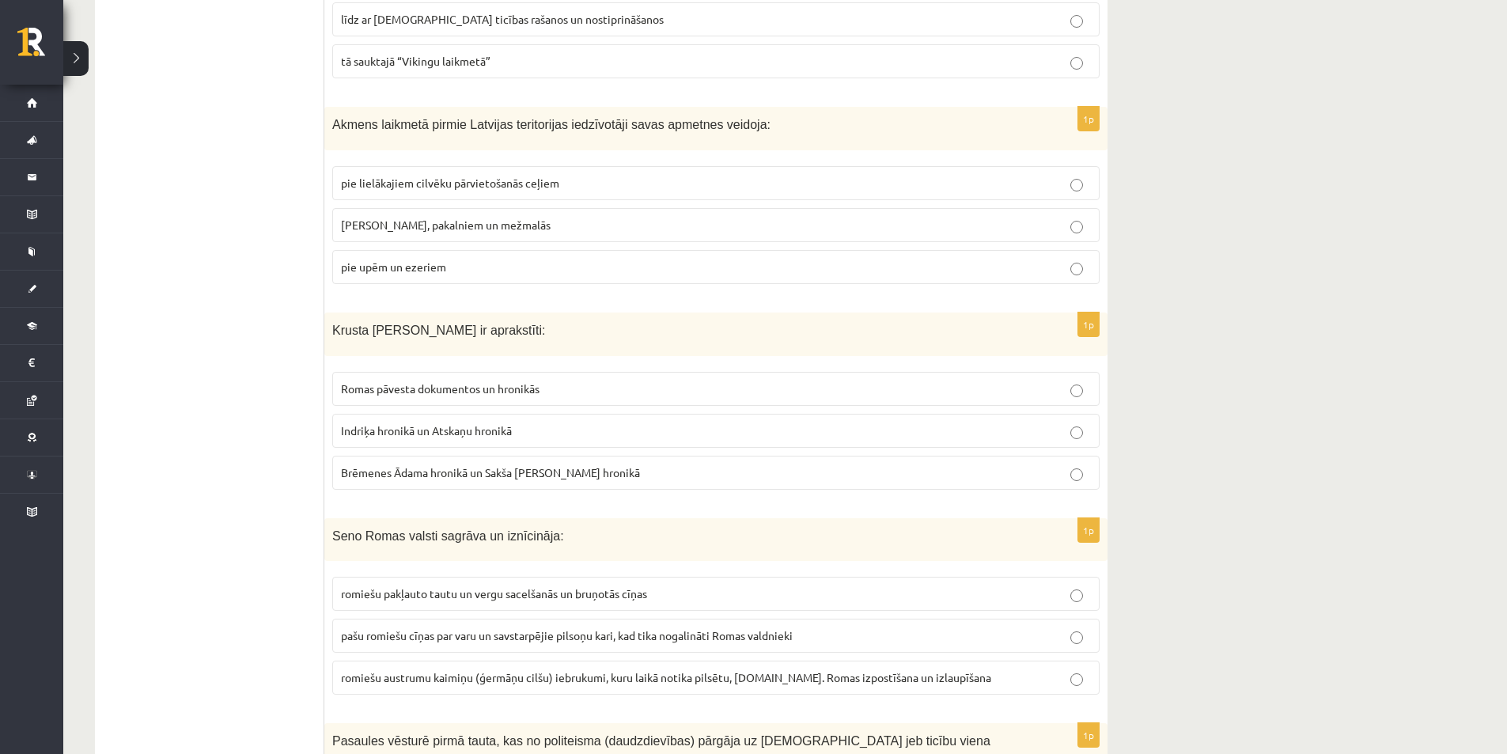
scroll to position [475, 0]
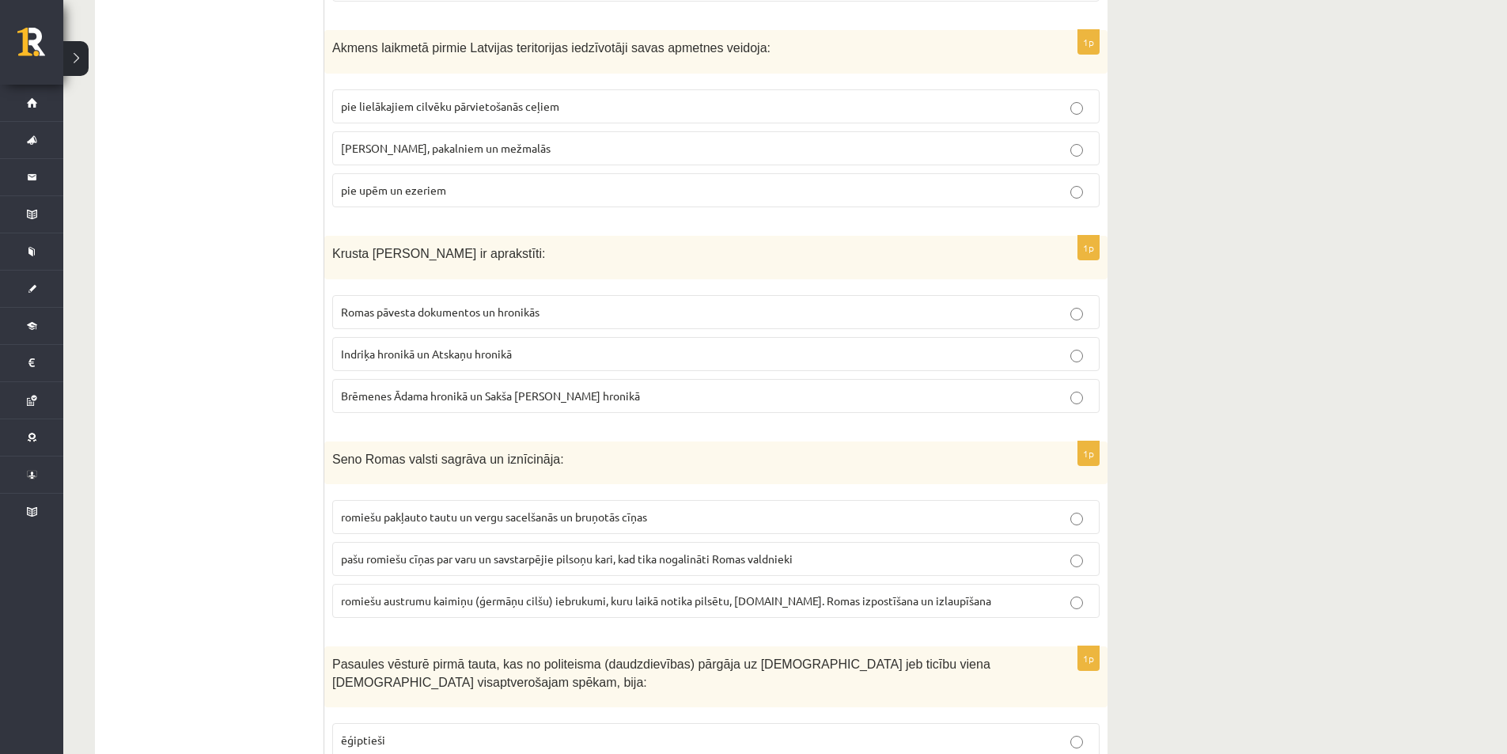
click at [1085, 328] on label "Romas pāvesta dokumentos un hronikās" at bounding box center [716, 312] width 768 height 34
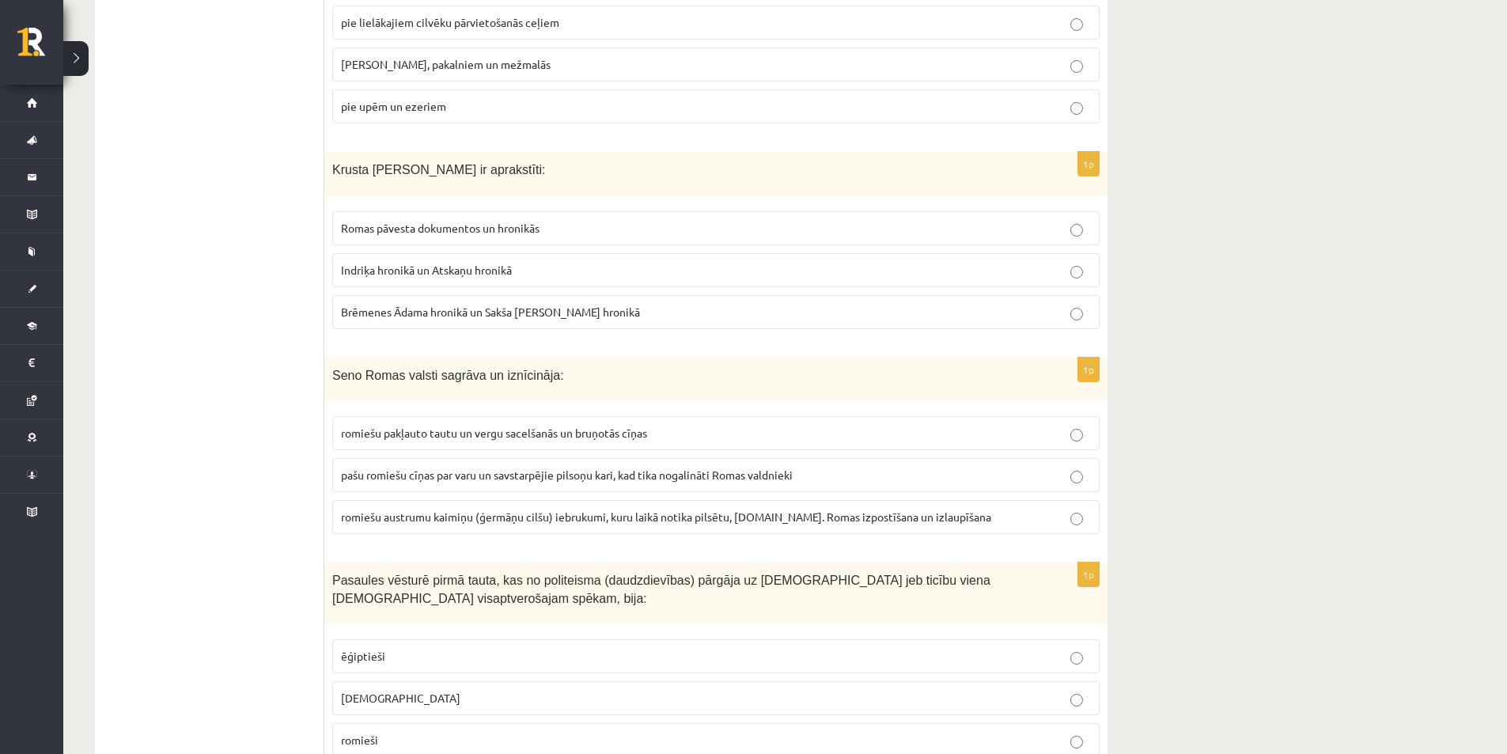
scroll to position [712, 0]
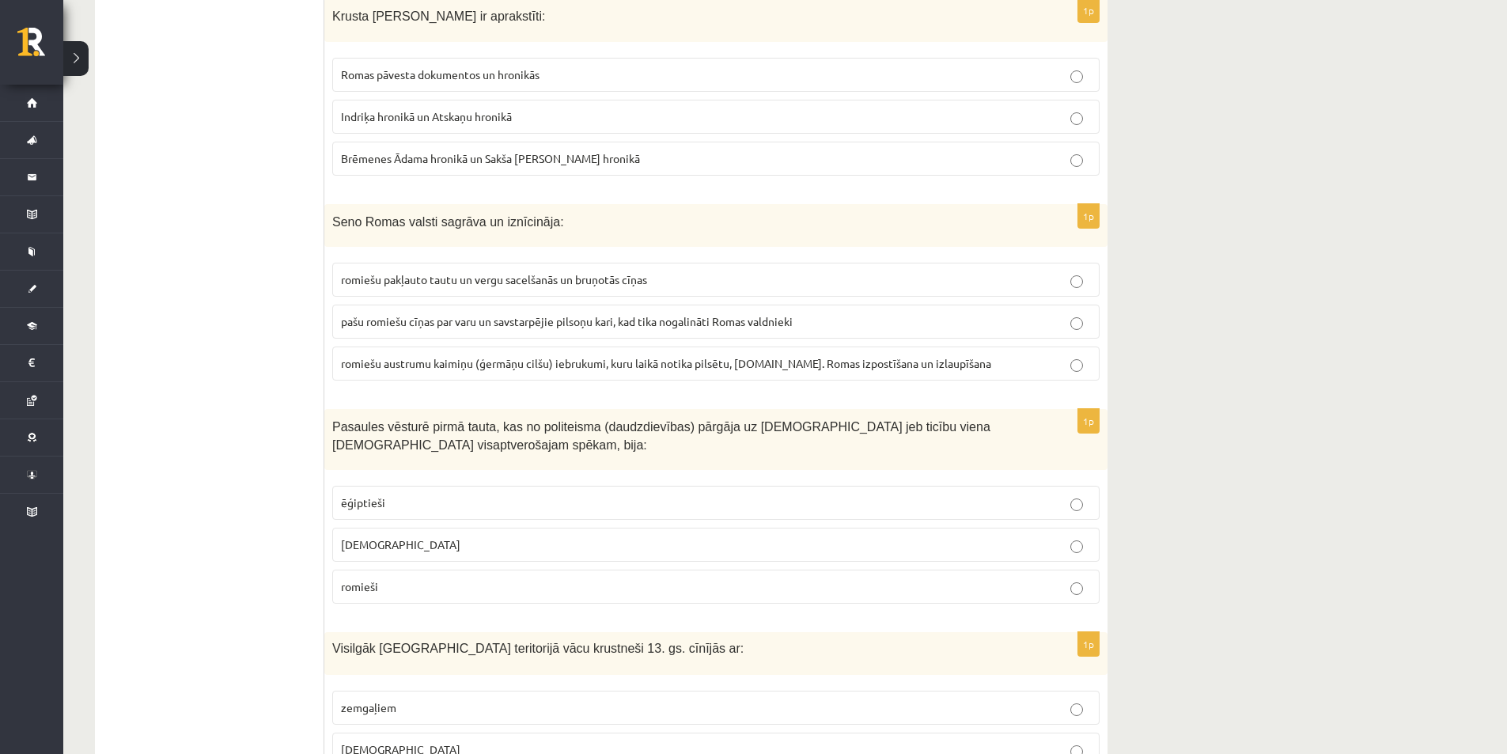
click at [1095, 369] on label "romiešu austrumu kaimiņu (ģermāņu cilšu) iebrukumi, kuru laikā notika pilsētu, …" at bounding box center [716, 364] width 768 height 34
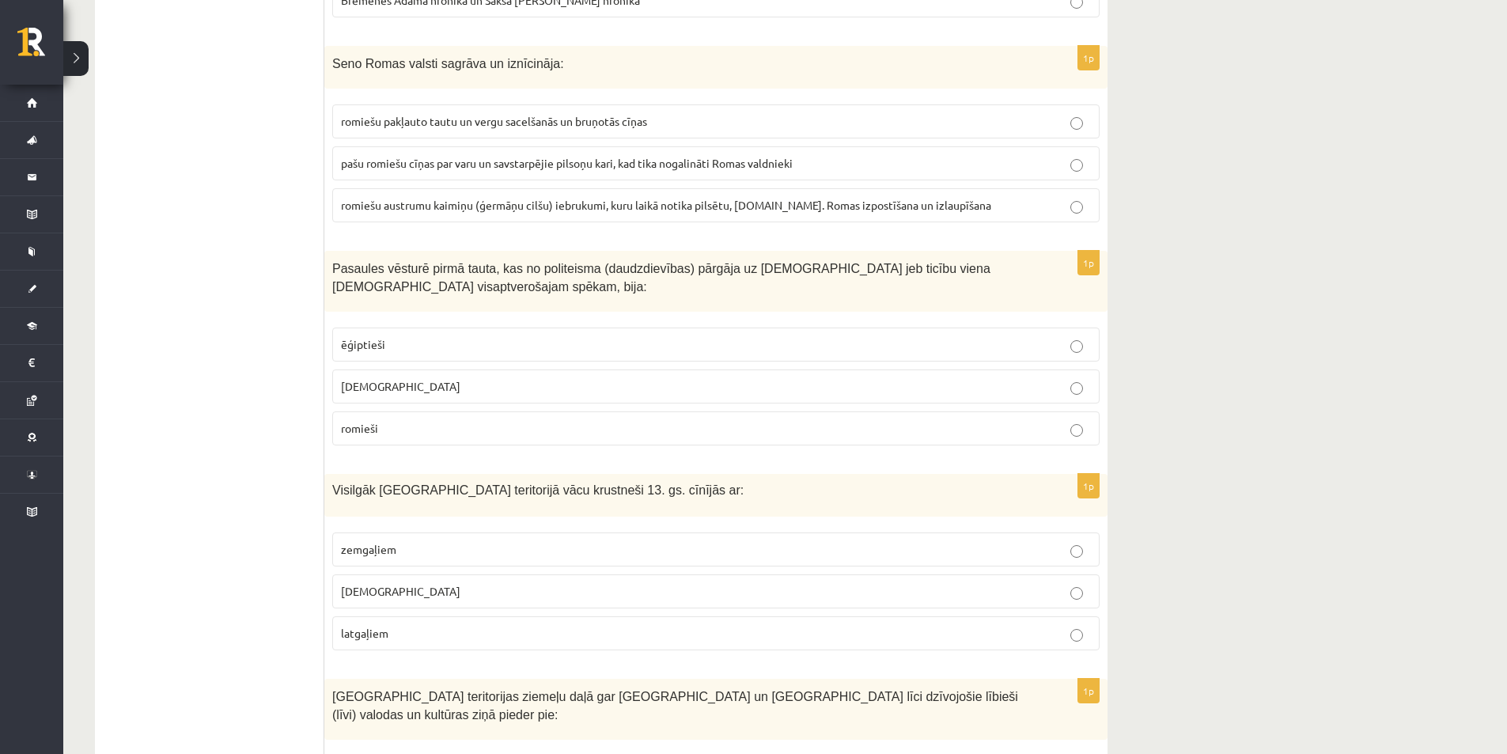
click at [1080, 360] on label "ēģiptieši" at bounding box center [716, 345] width 768 height 34
click at [1088, 389] on p "ebreji" at bounding box center [716, 386] width 750 height 17
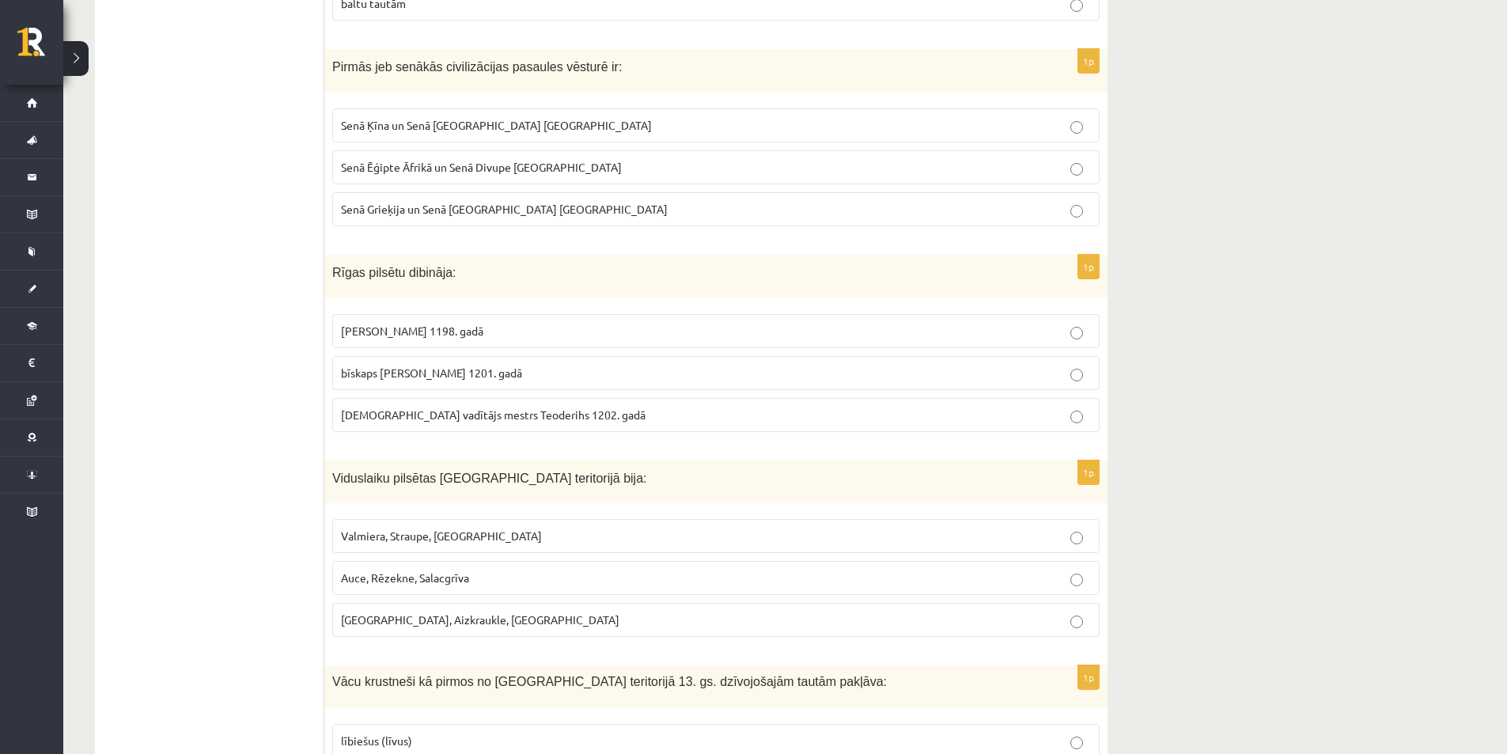
scroll to position [1751, 0]
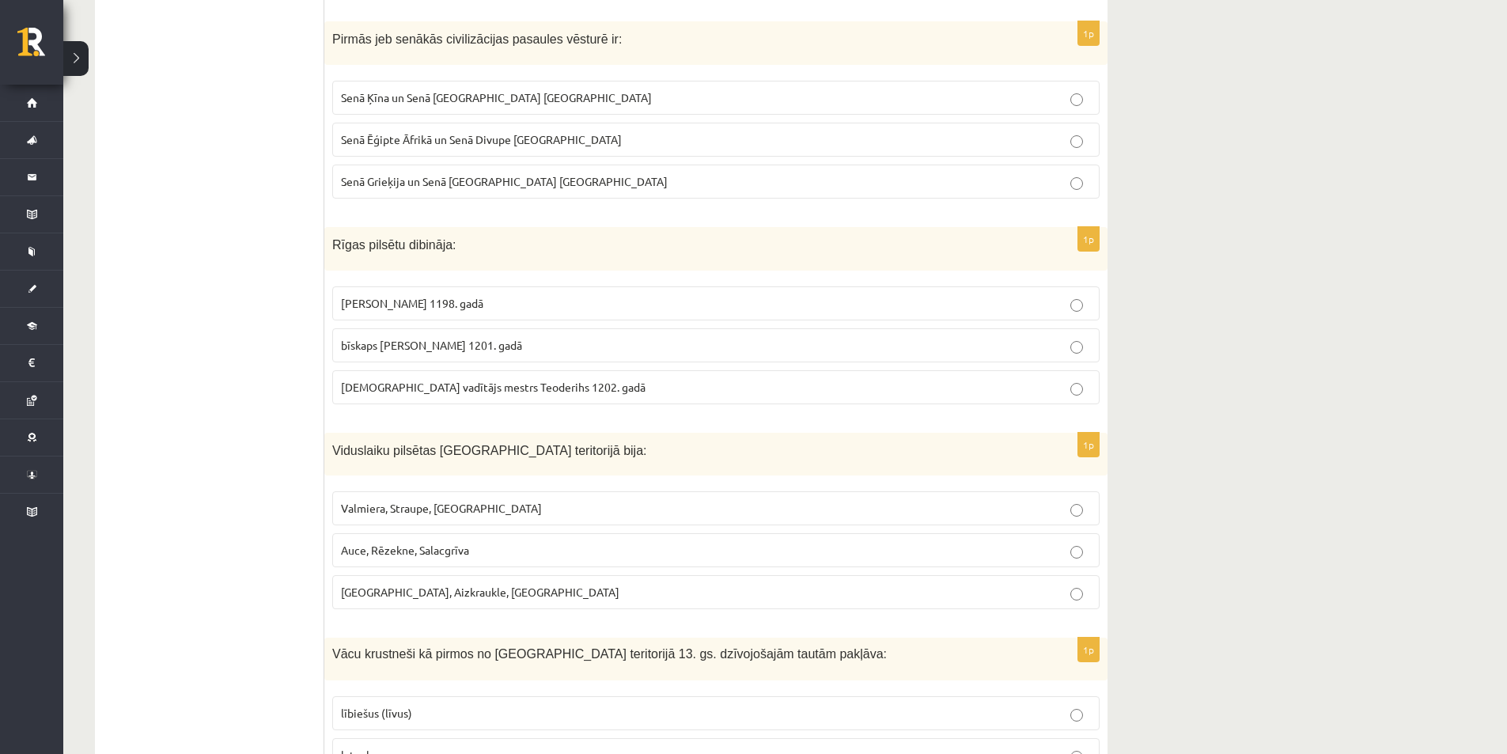
click at [1067, 584] on p "Rīga, Aizkraukle, Ludza" at bounding box center [716, 592] width 750 height 17
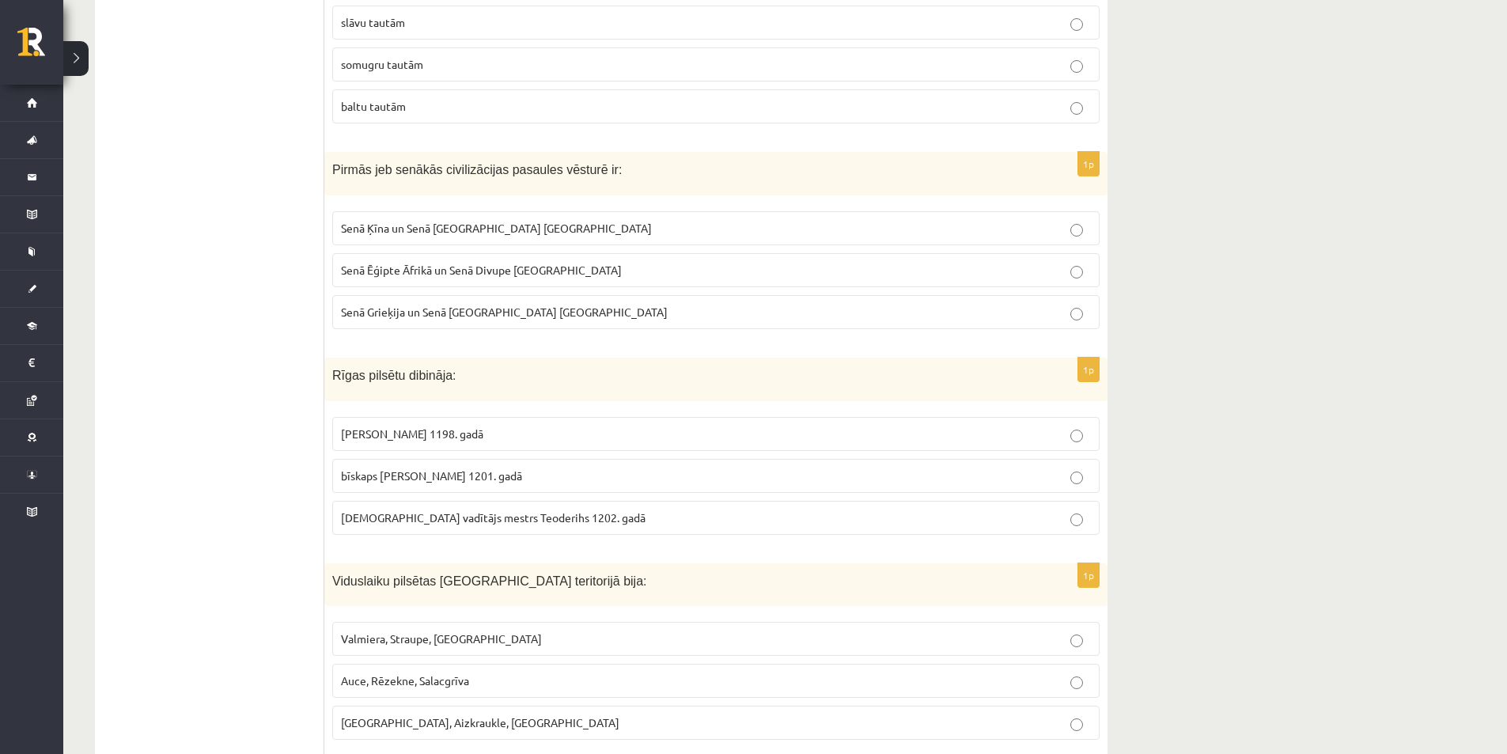
scroll to position [1583, 0]
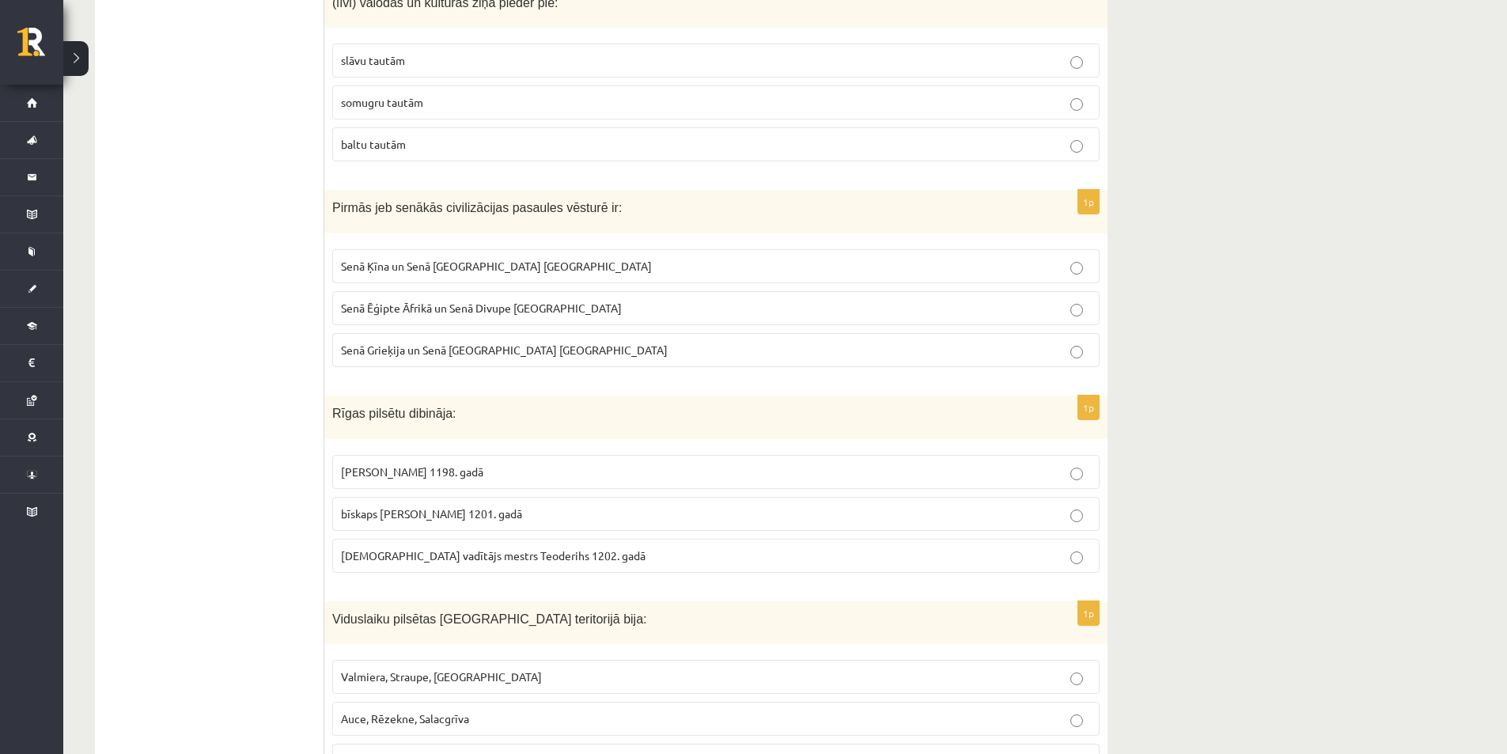
click at [1084, 300] on p "Senā Ēģipte Āfrikā un Senā Divupe Āzijā" at bounding box center [716, 308] width 750 height 17
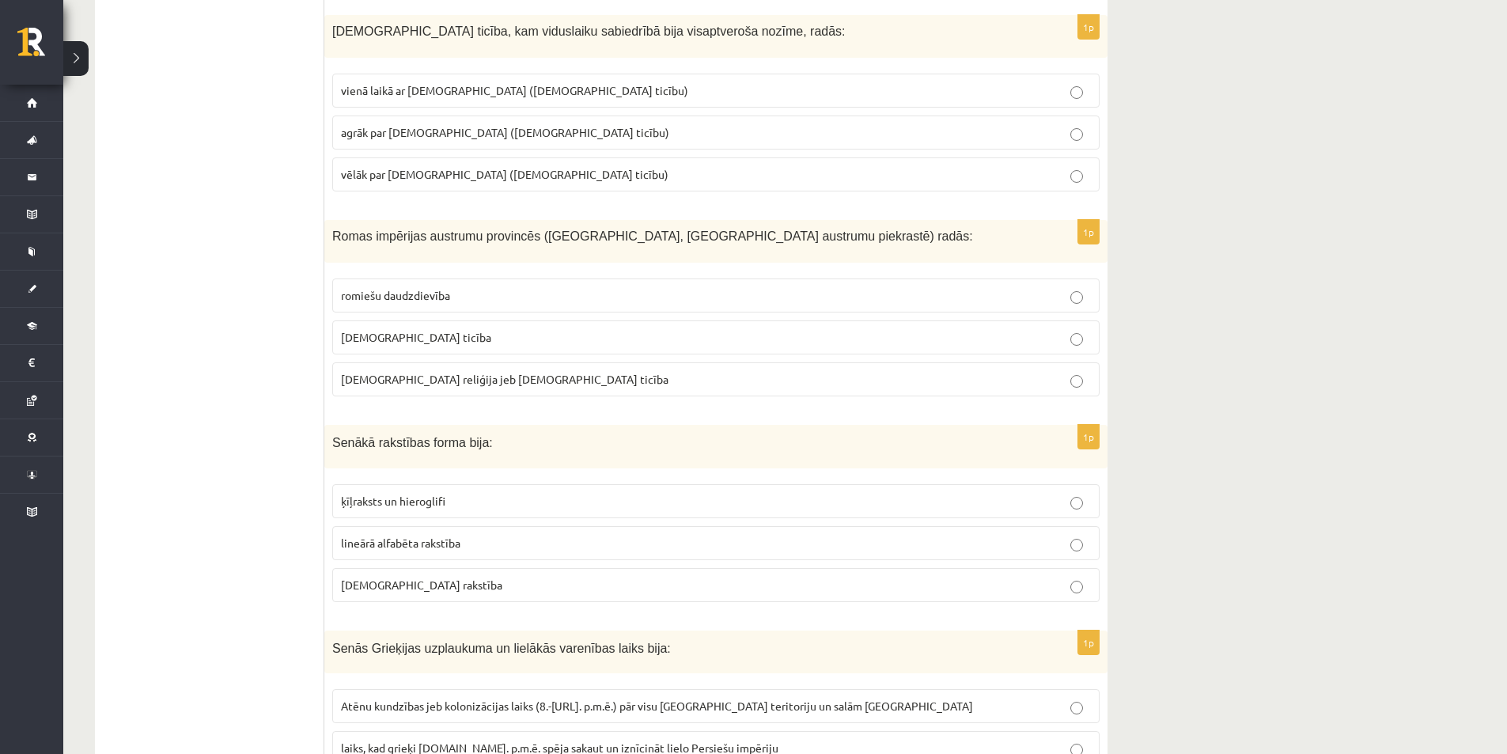
scroll to position [2928, 0]
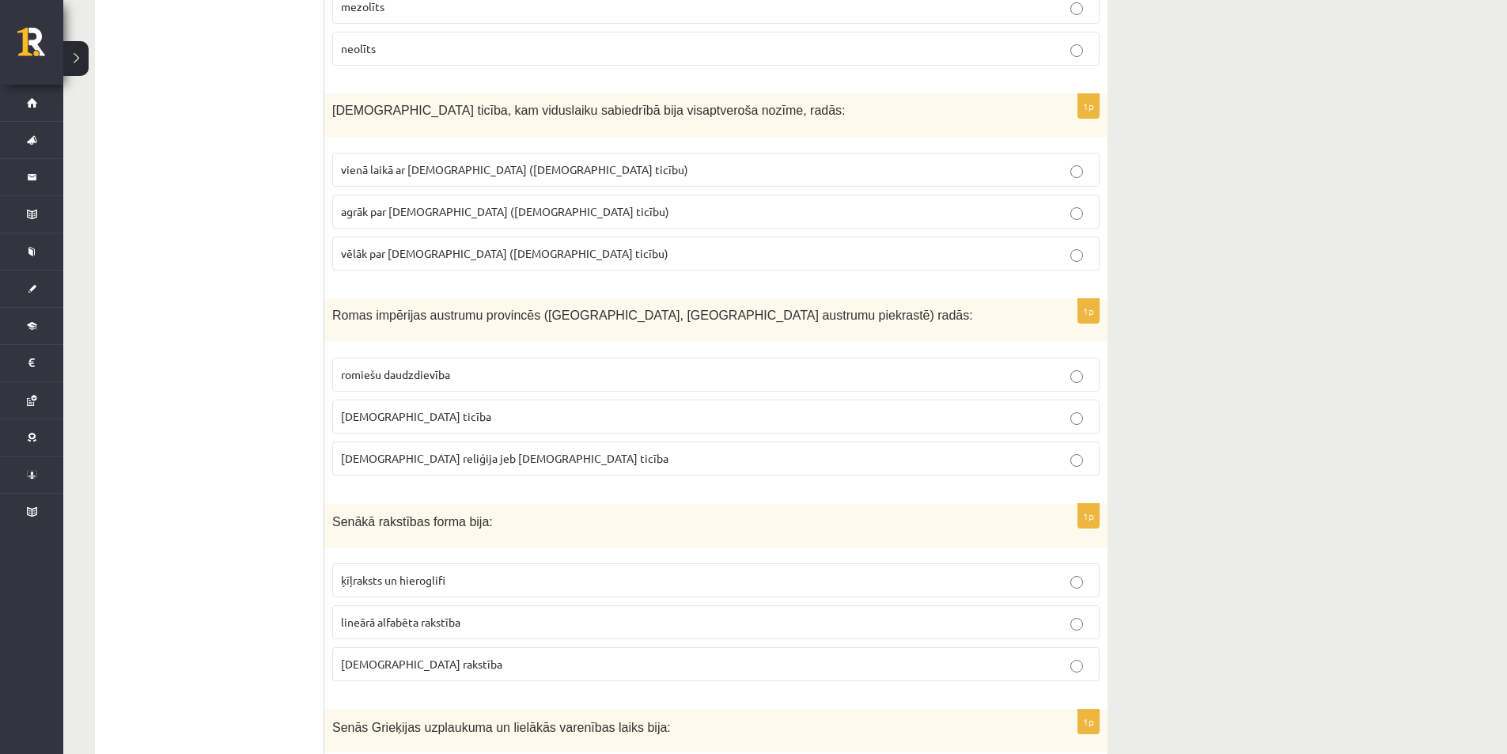
click at [1083, 442] on label "islama reliģija jeb musulmaņu ticība" at bounding box center [716, 459] width 768 height 34
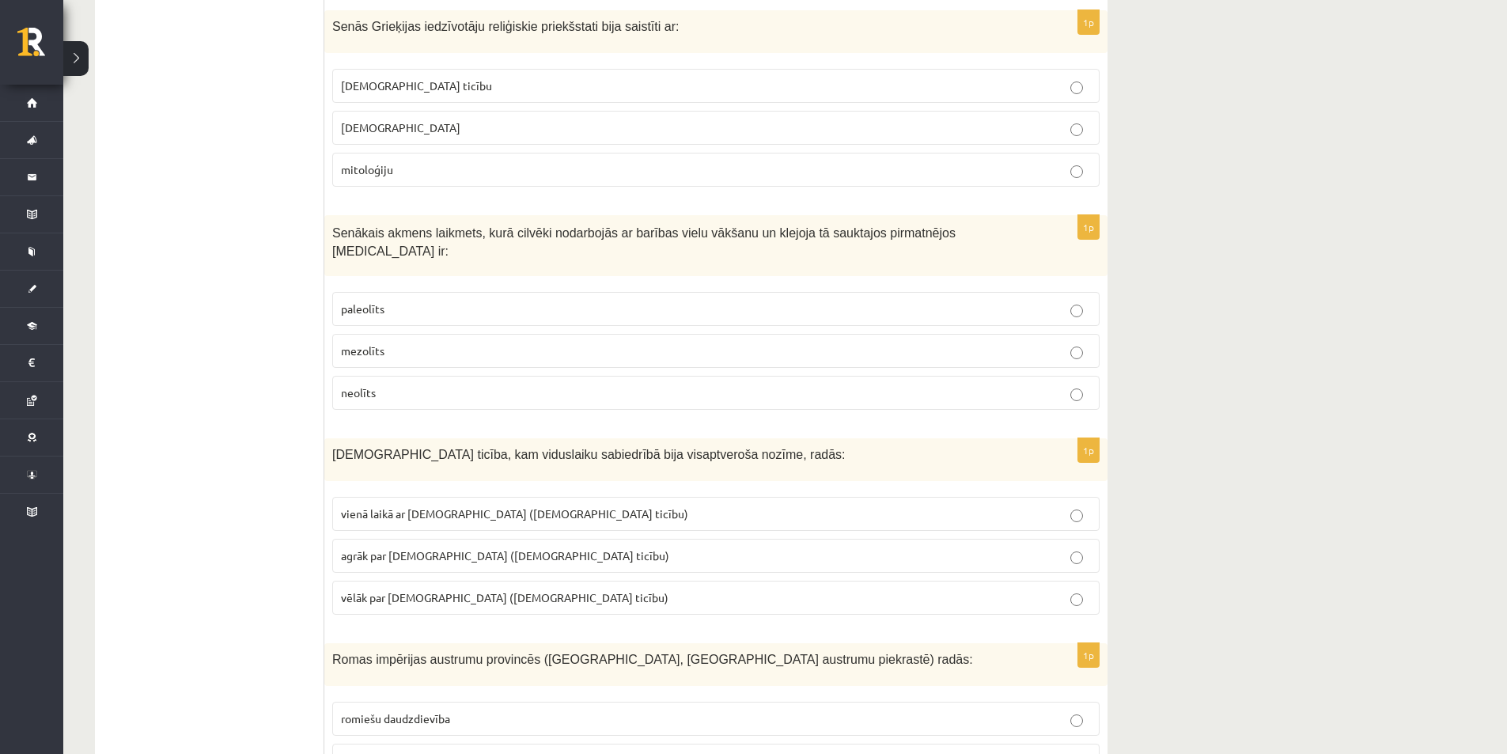
scroll to position [2453, 0]
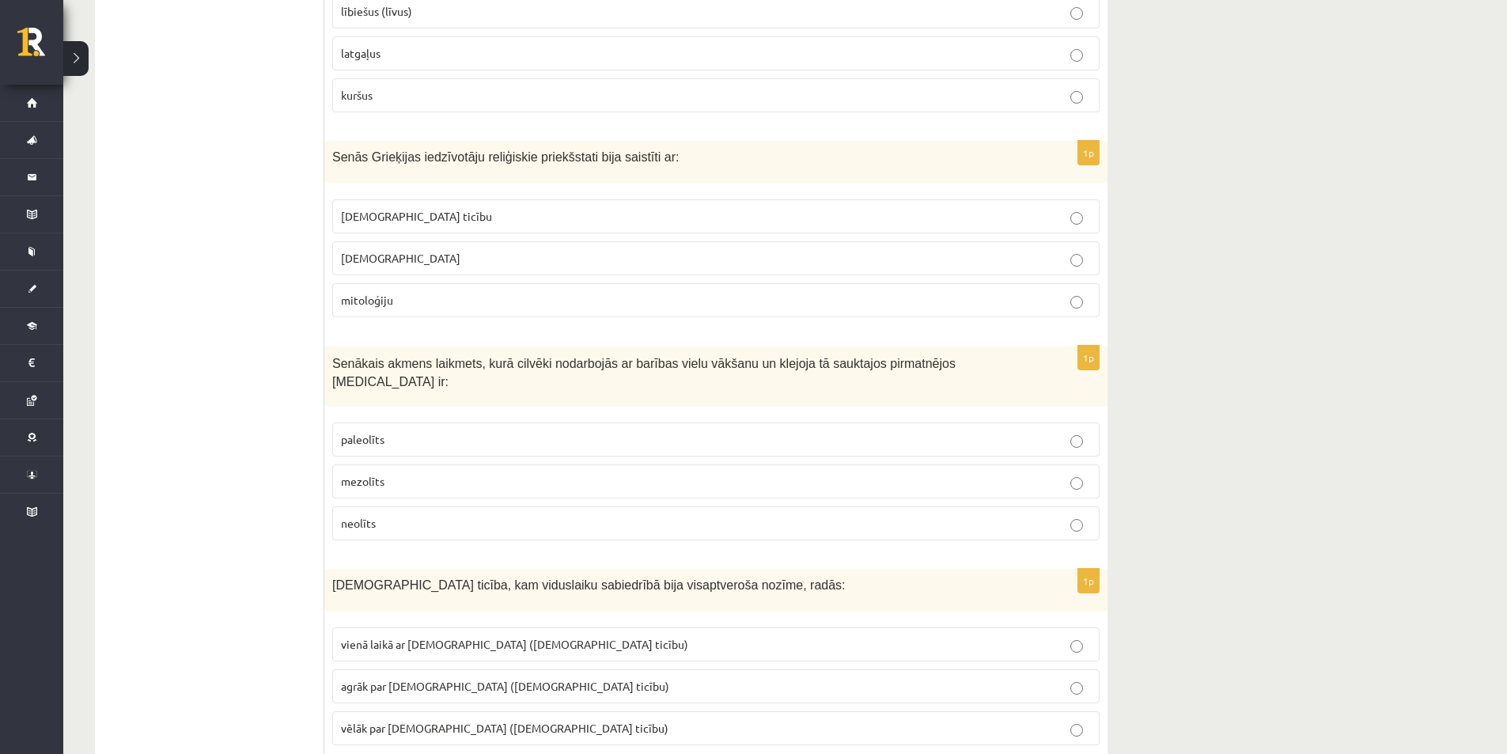
click at [1075, 506] on label "neolīts" at bounding box center [716, 523] width 768 height 34
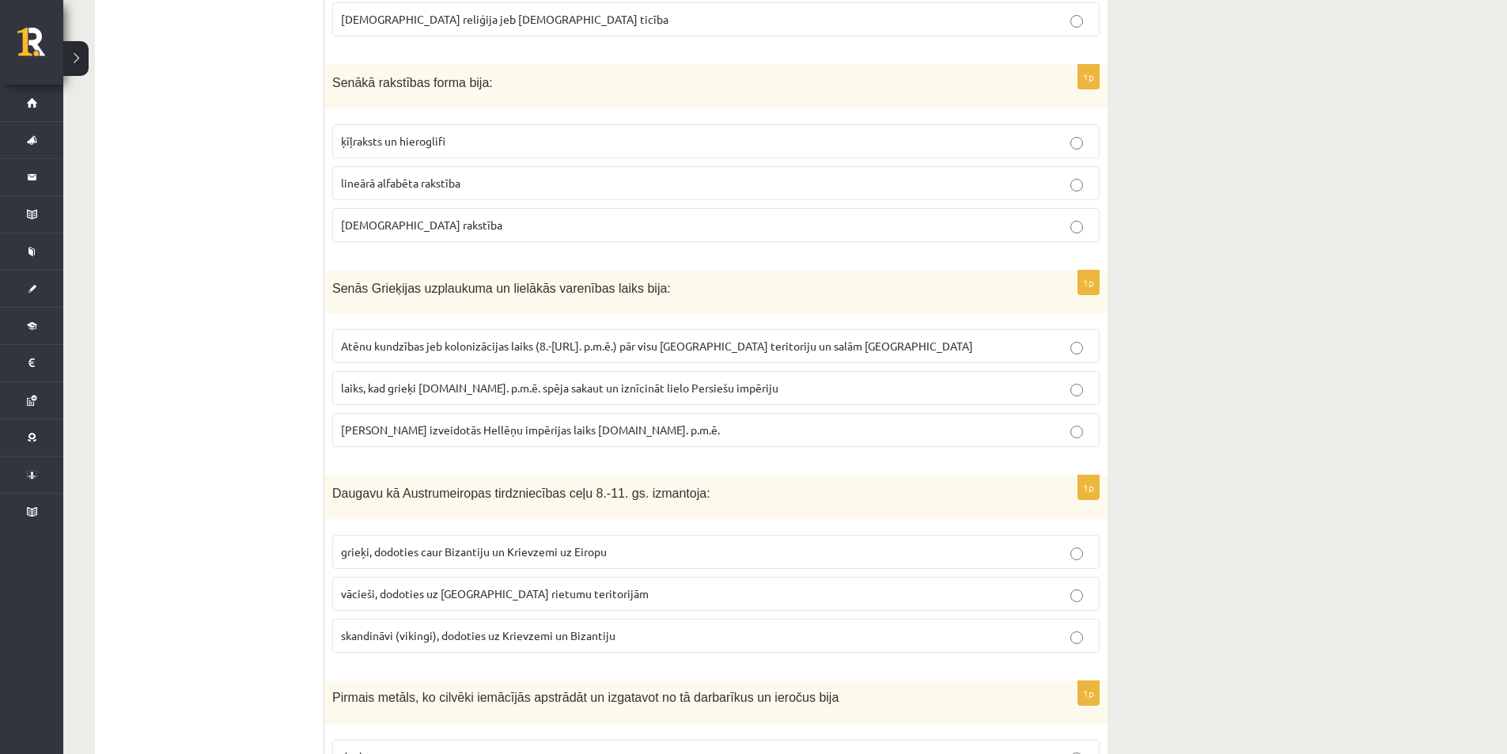
scroll to position [3482, 0]
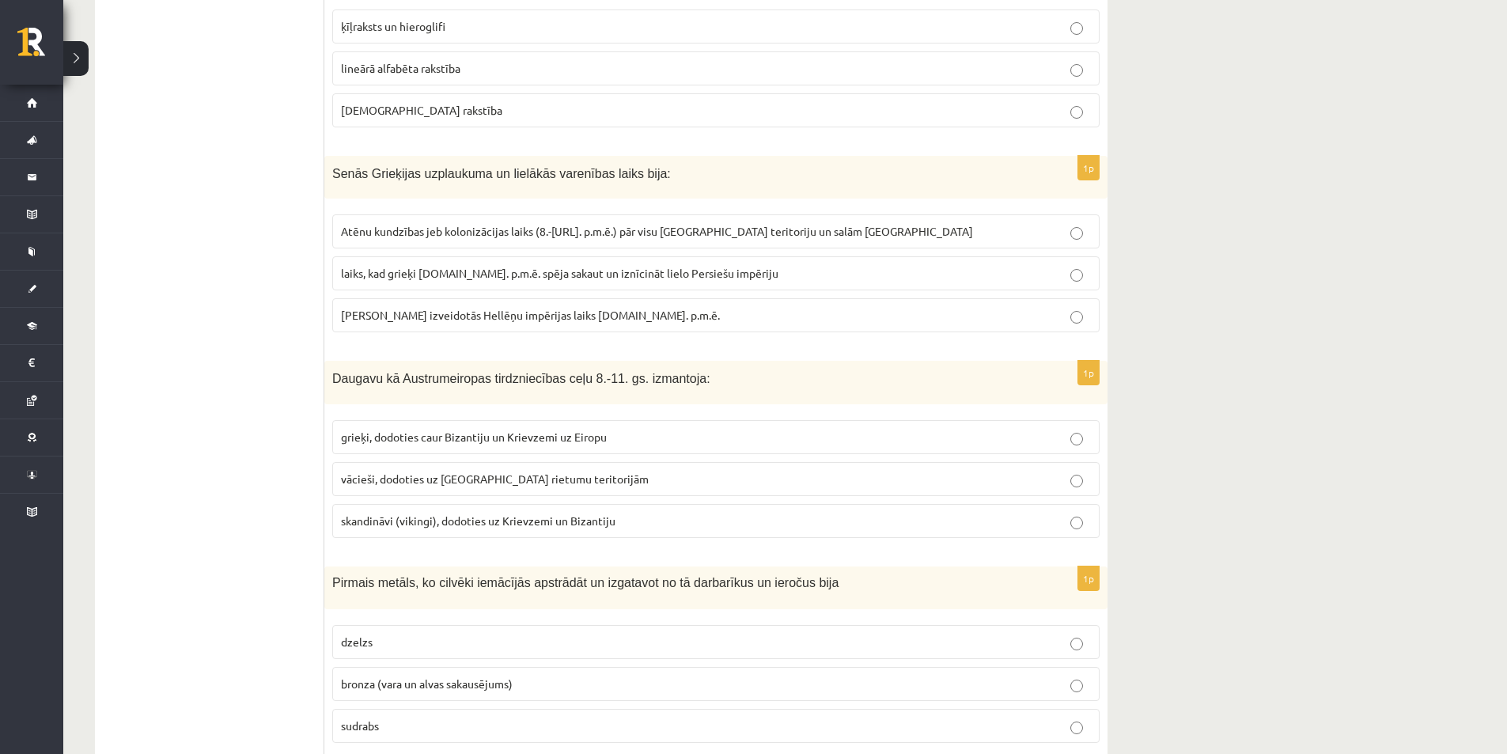
click at [1075, 462] on label "vācieši, dodoties uz Krievzemes rietumu teritorijām" at bounding box center [716, 479] width 768 height 34
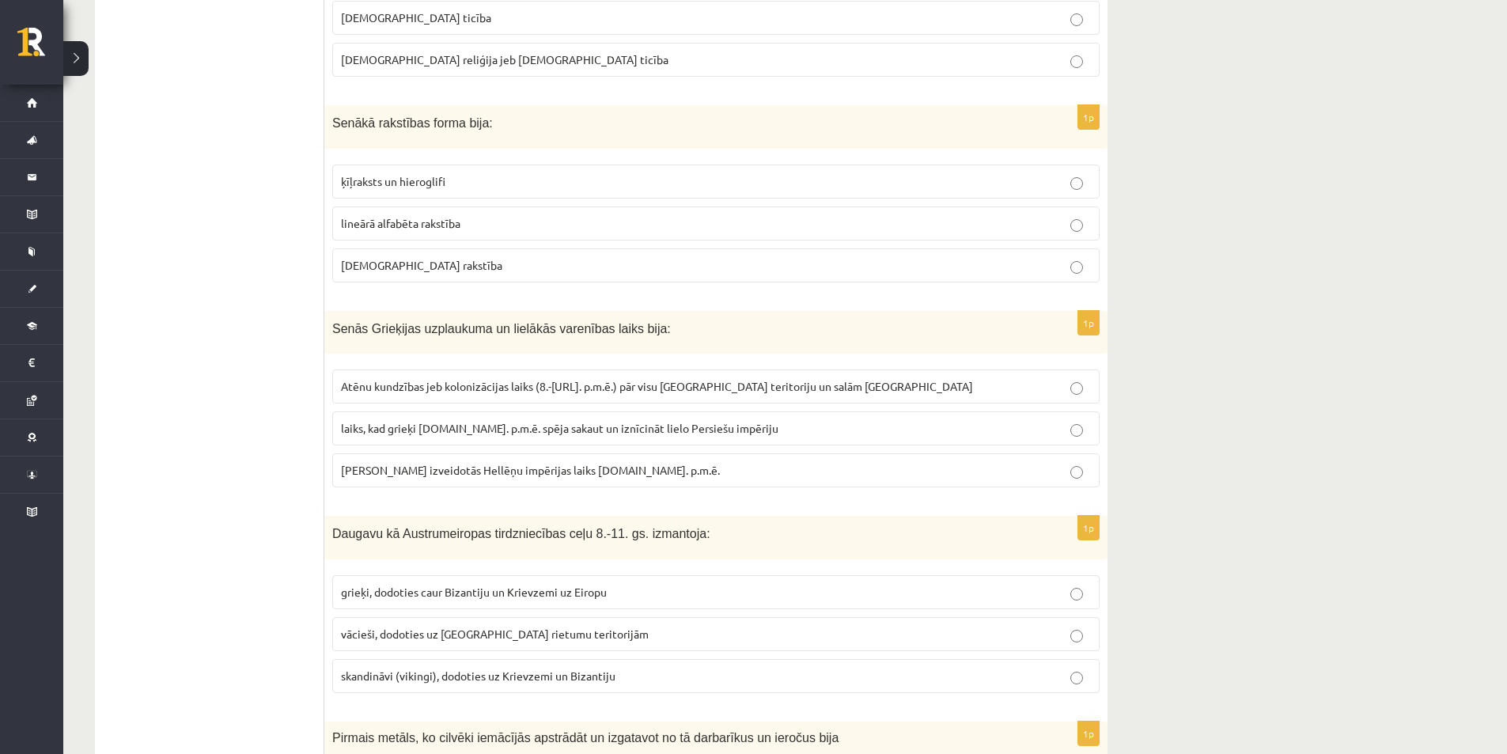
scroll to position [3323, 0]
click at [1082, 431] on fieldset "Atēnu kundzības jeb kolonizācijas laiks (8.-6.gs. p.m.ē.) pār visu Grieķijas te…" at bounding box center [716, 430] width 768 height 131
click at [1082, 465] on p "Maķedonijas Aleksandra izveidotās Hellēņu impērijas laiks 4.gs. p.m.ē." at bounding box center [716, 473] width 750 height 17
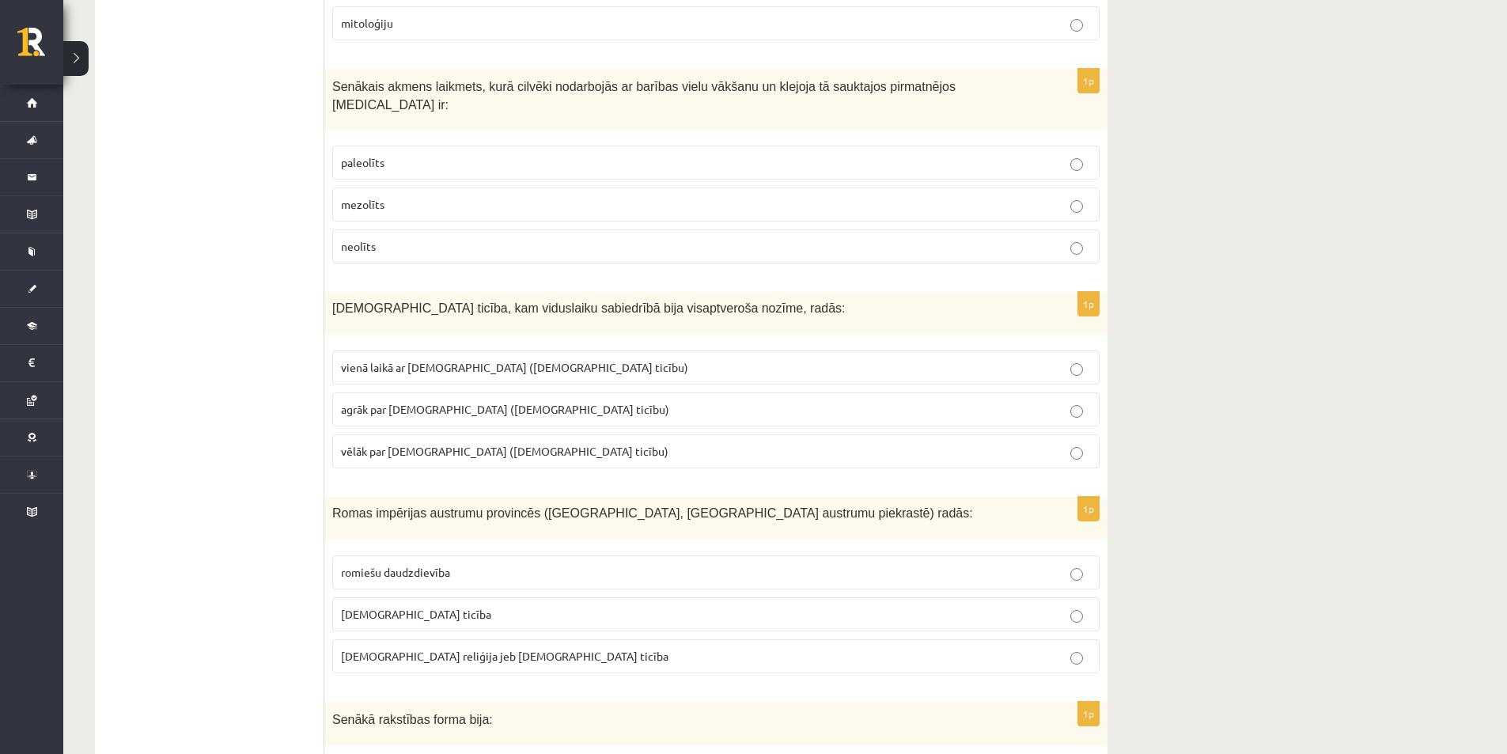
scroll to position [2690, 0]
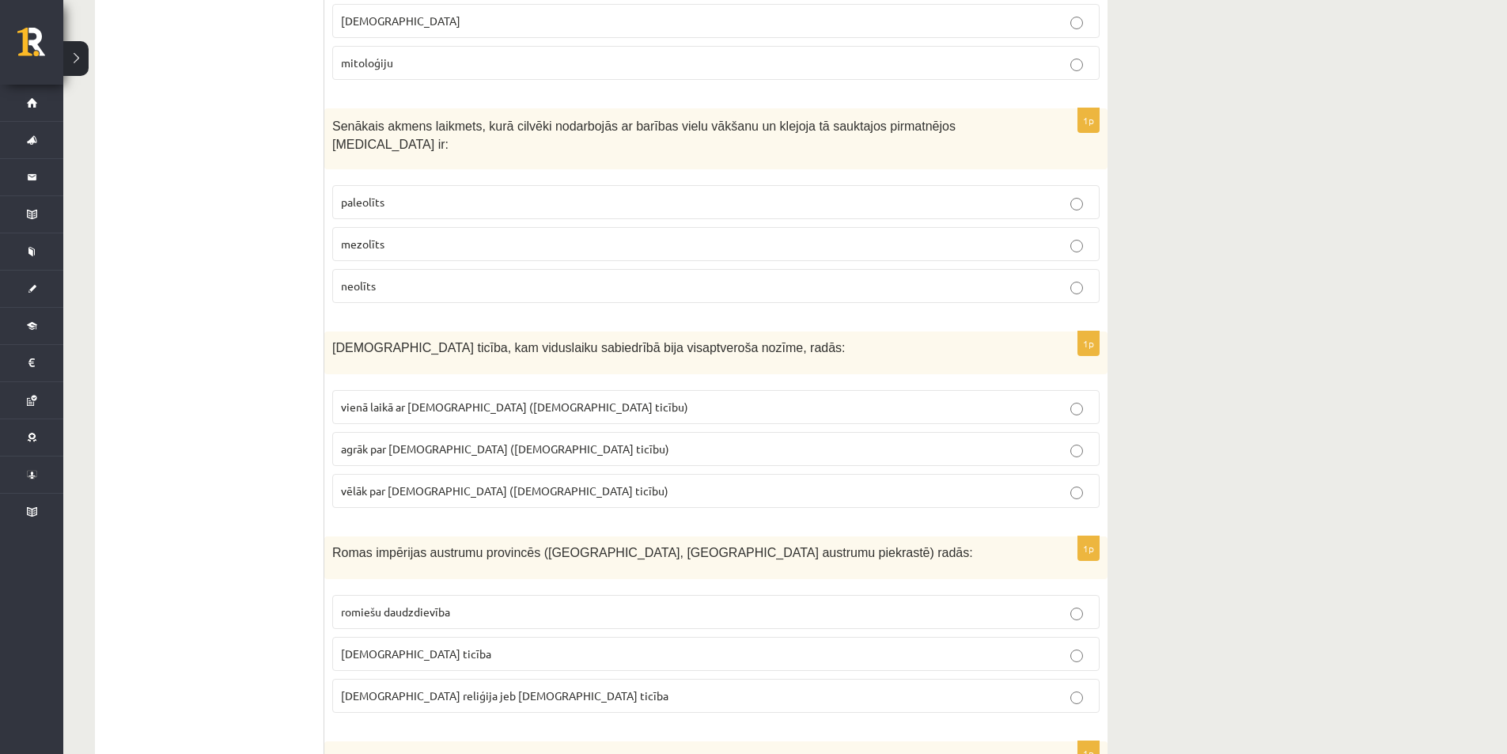
click at [1116, 434] on div "8.klases diagnosticējošais darbs Latvijas un pasaules vēsturē par 7.klases mācī…" at bounding box center [601, 636] width 1076 height 6531
click at [1054, 474] on label "vēlāk par islamu (musulmaņu ticību)" at bounding box center [716, 491] width 768 height 34
click at [1031, 399] on p "vienā laikā ar islamu (musulmaņu ticību)" at bounding box center [716, 407] width 750 height 17
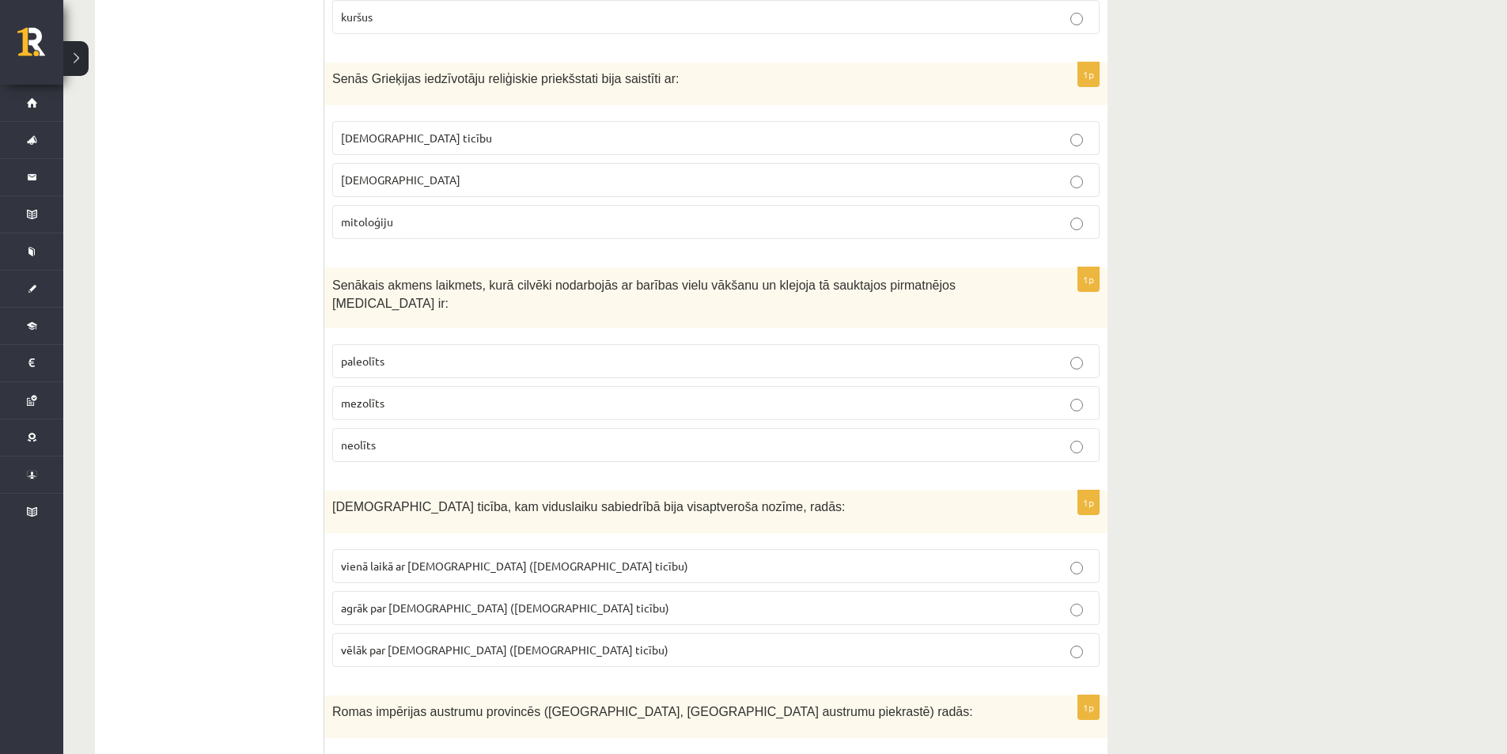
scroll to position [2532, 0]
click at [1017, 599] on p "agrāk par islamu (musulmaņu ticību)" at bounding box center [716, 607] width 750 height 17
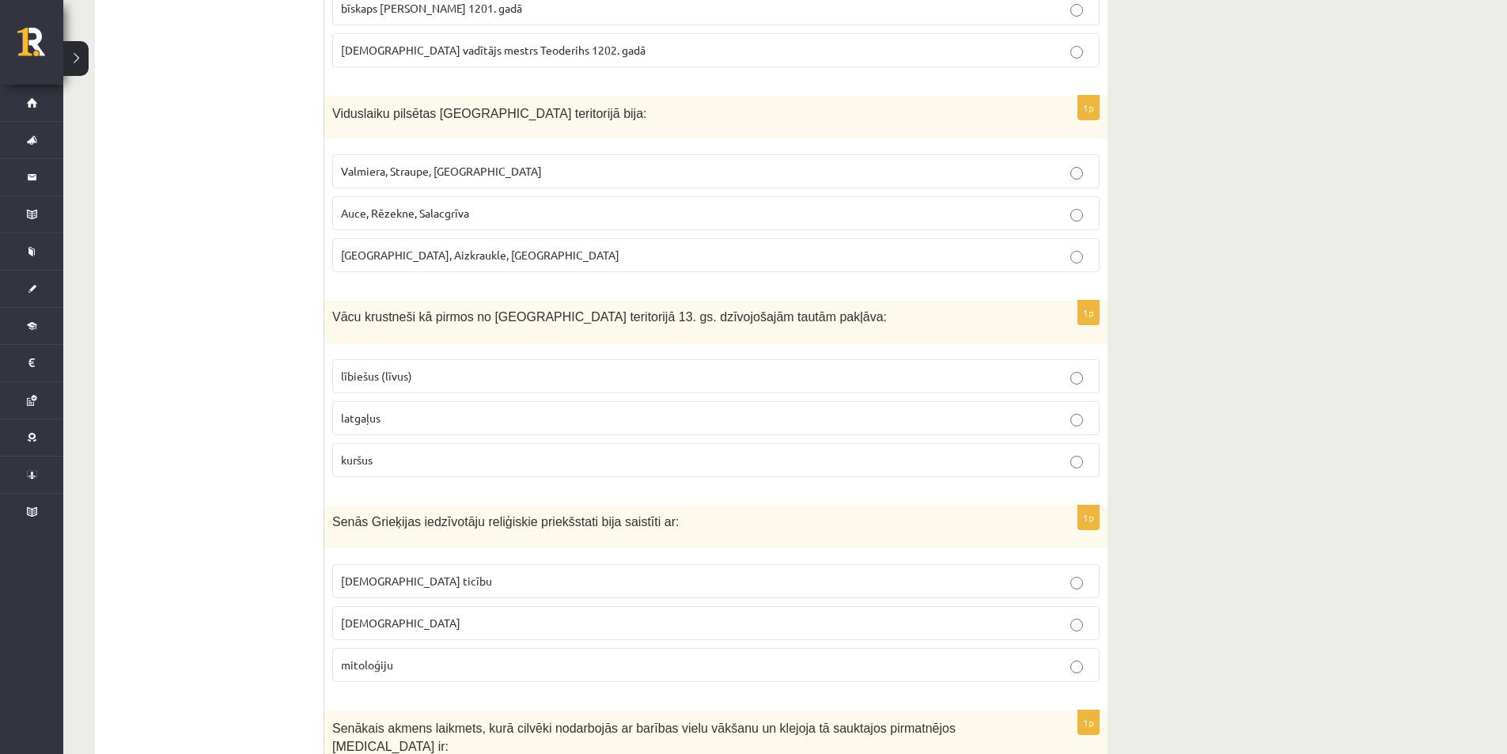
scroll to position [2057, 0]
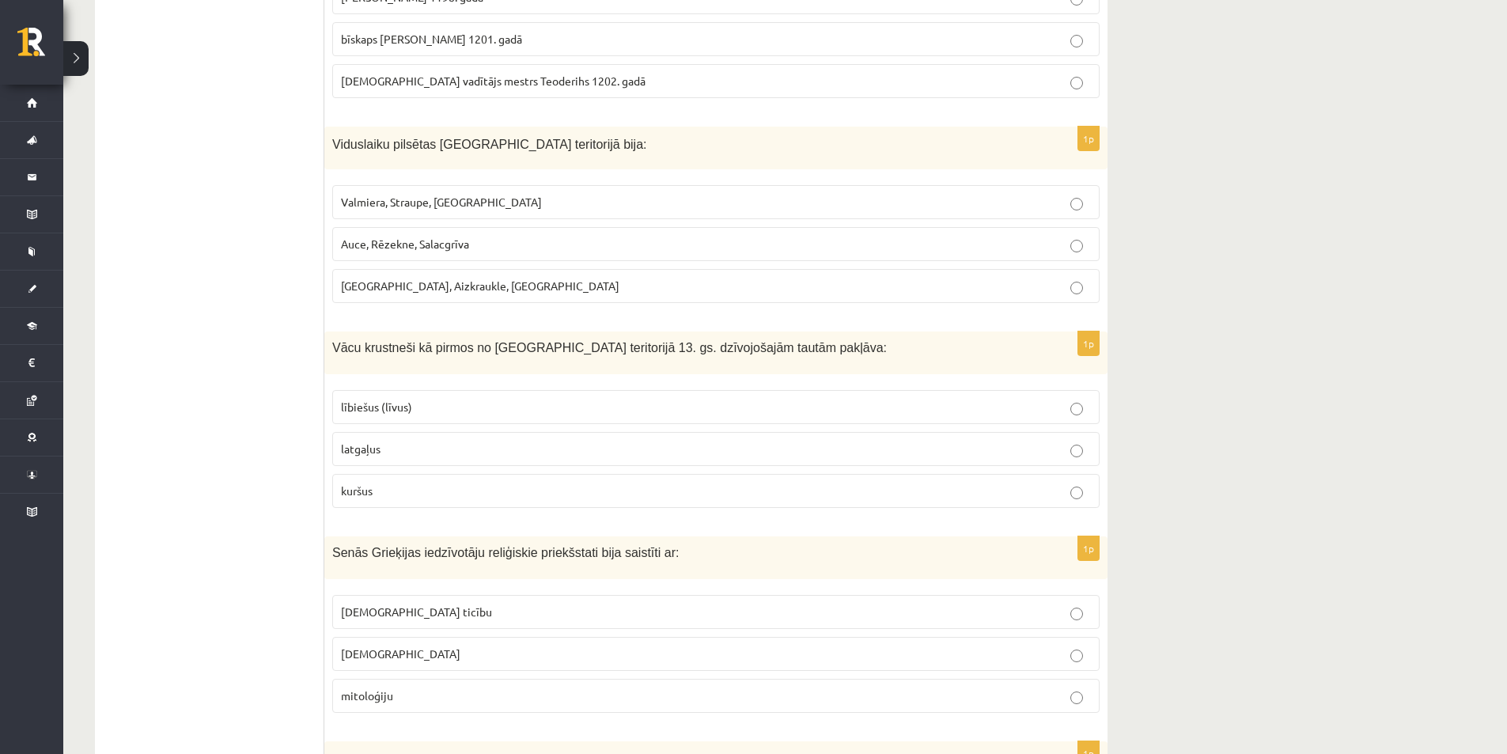
click at [1022, 688] on p "mitoloģiju" at bounding box center [716, 696] width 750 height 17
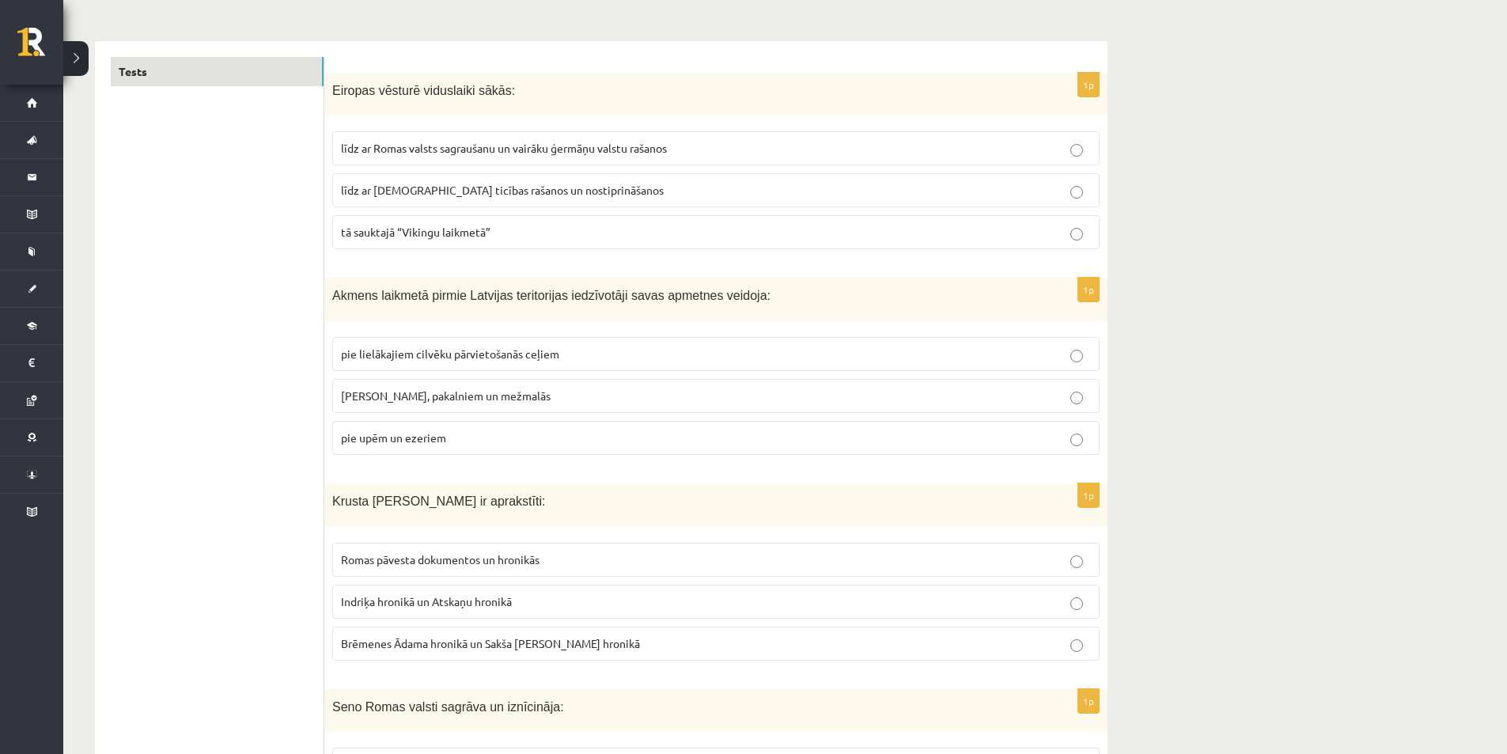
scroll to position [0, 0]
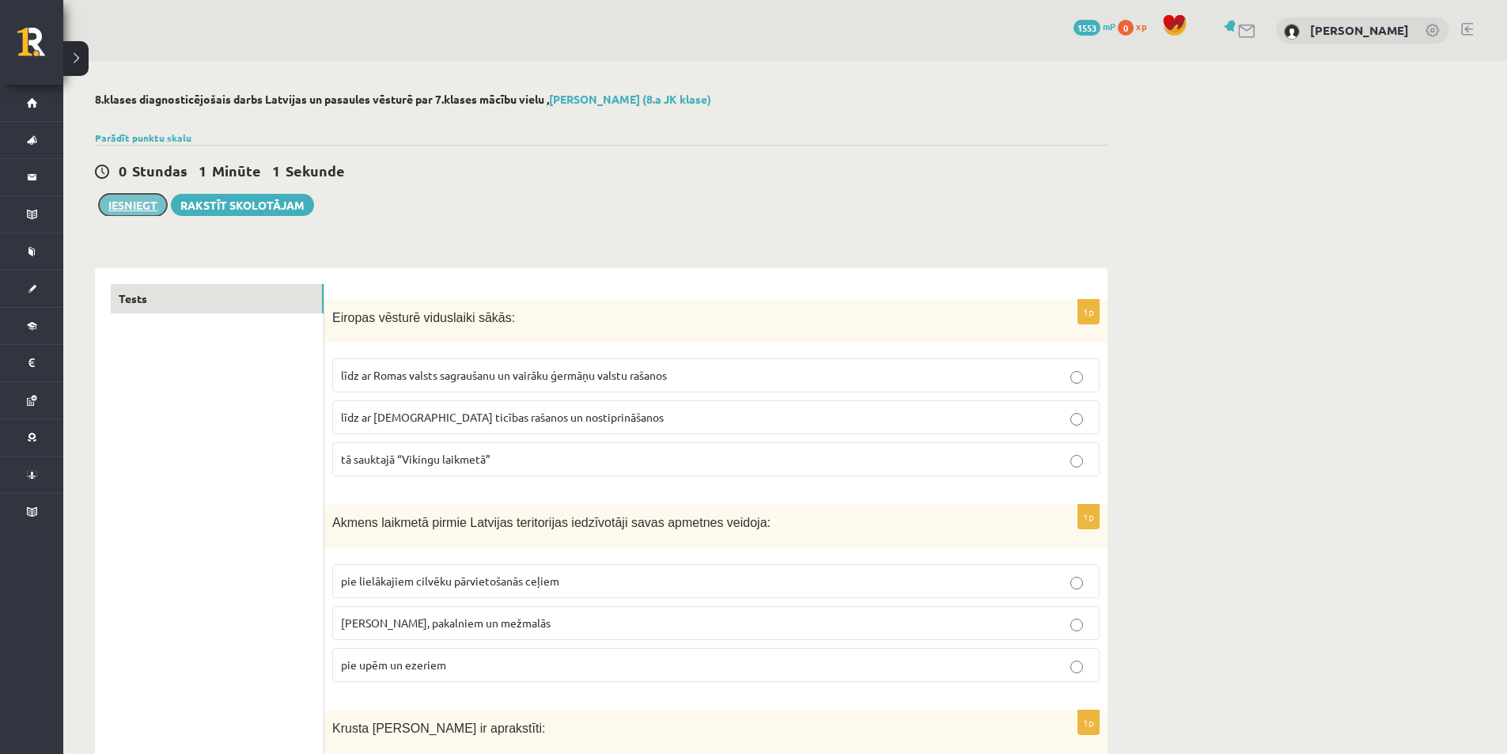
click at [146, 204] on button "Iesniegt" at bounding box center [133, 205] width 68 height 22
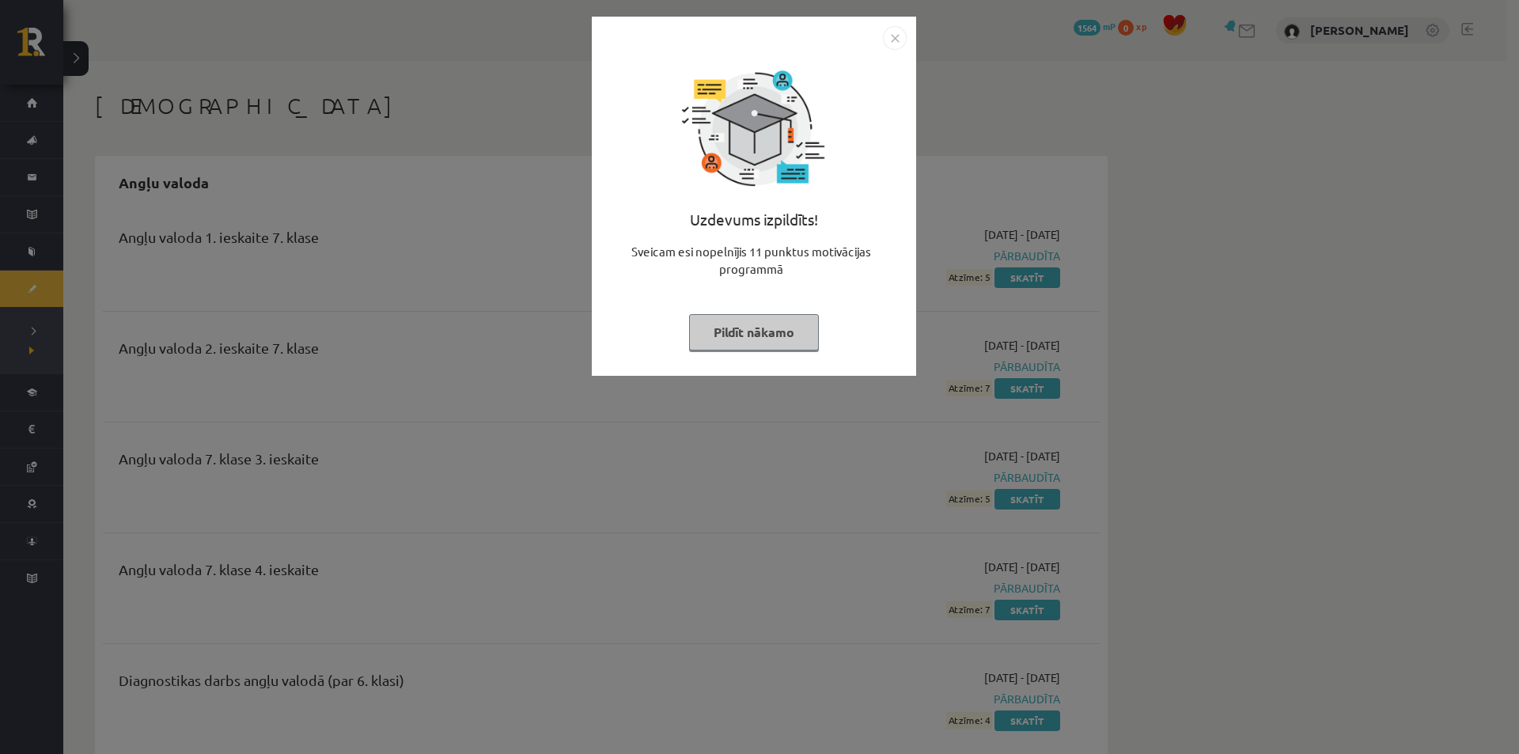
click at [800, 335] on button "Pildīt nākamo" at bounding box center [754, 332] width 130 height 36
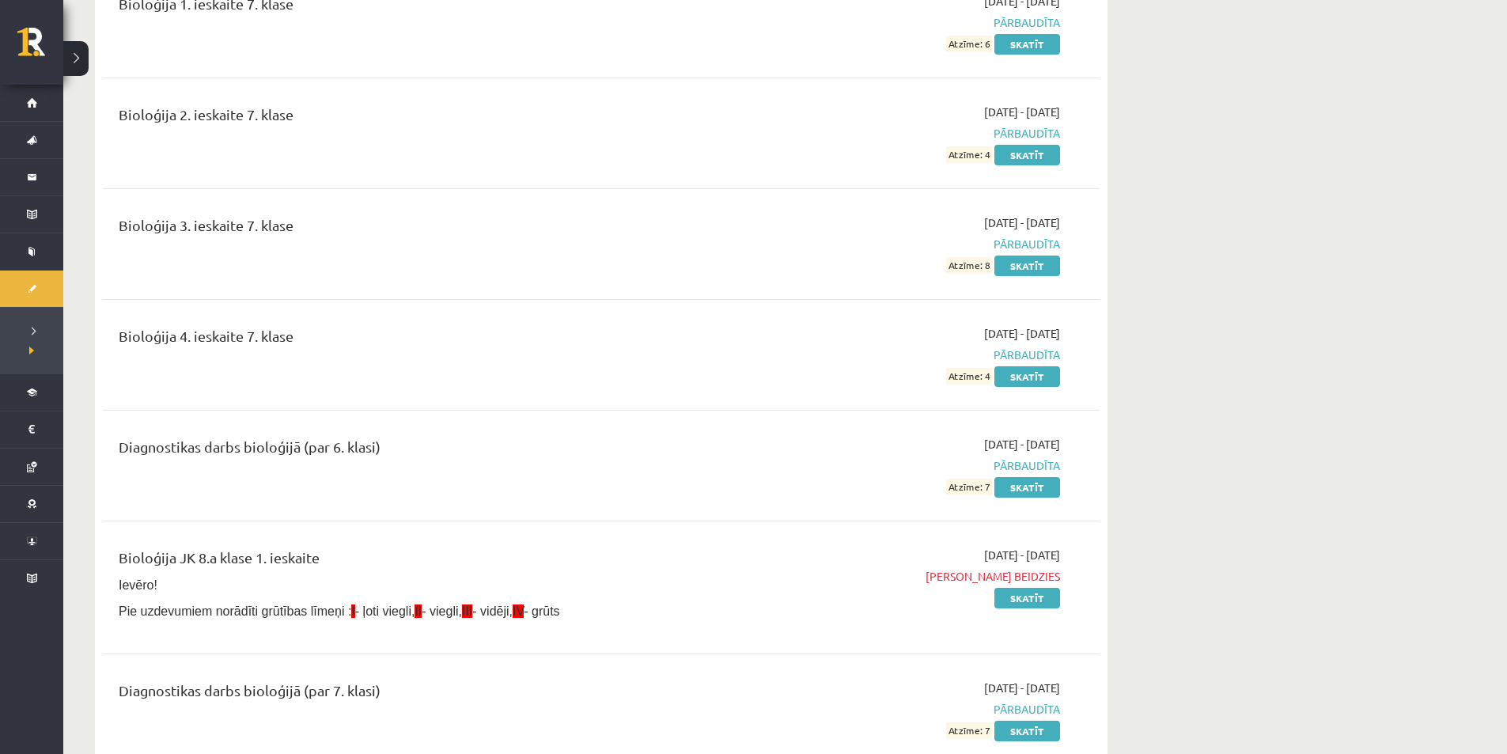
scroll to position [1187, 0]
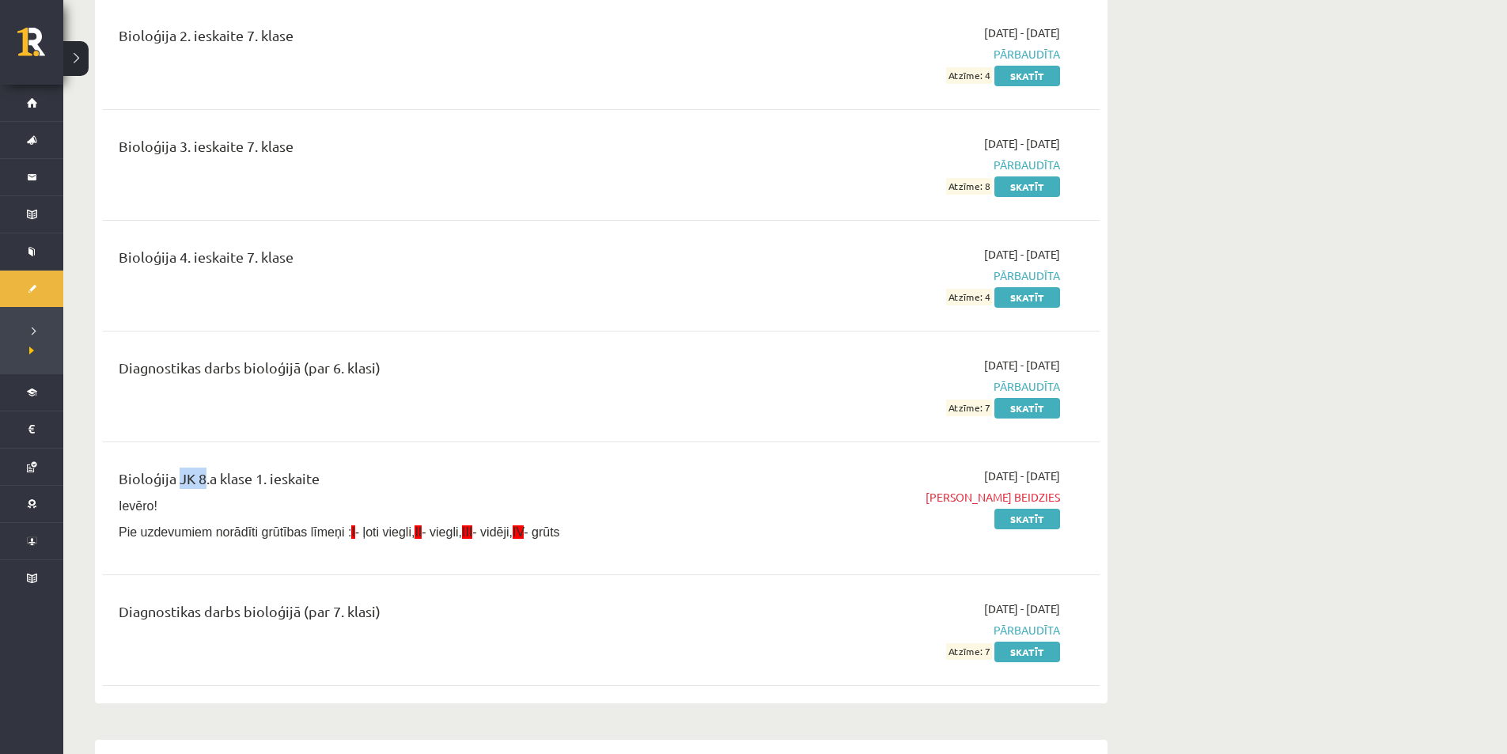
click at [200, 484] on div "Bioloģija JK 8.a klase 1. ieskaite" at bounding box center [429, 482] width 620 height 29
click at [201, 484] on div "Bioloģija JK 8.a klase 1. ieskaite" at bounding box center [429, 482] width 620 height 29
click at [279, 476] on div "Bioloģija JK 8.a klase 1. ieskaite" at bounding box center [429, 482] width 620 height 29
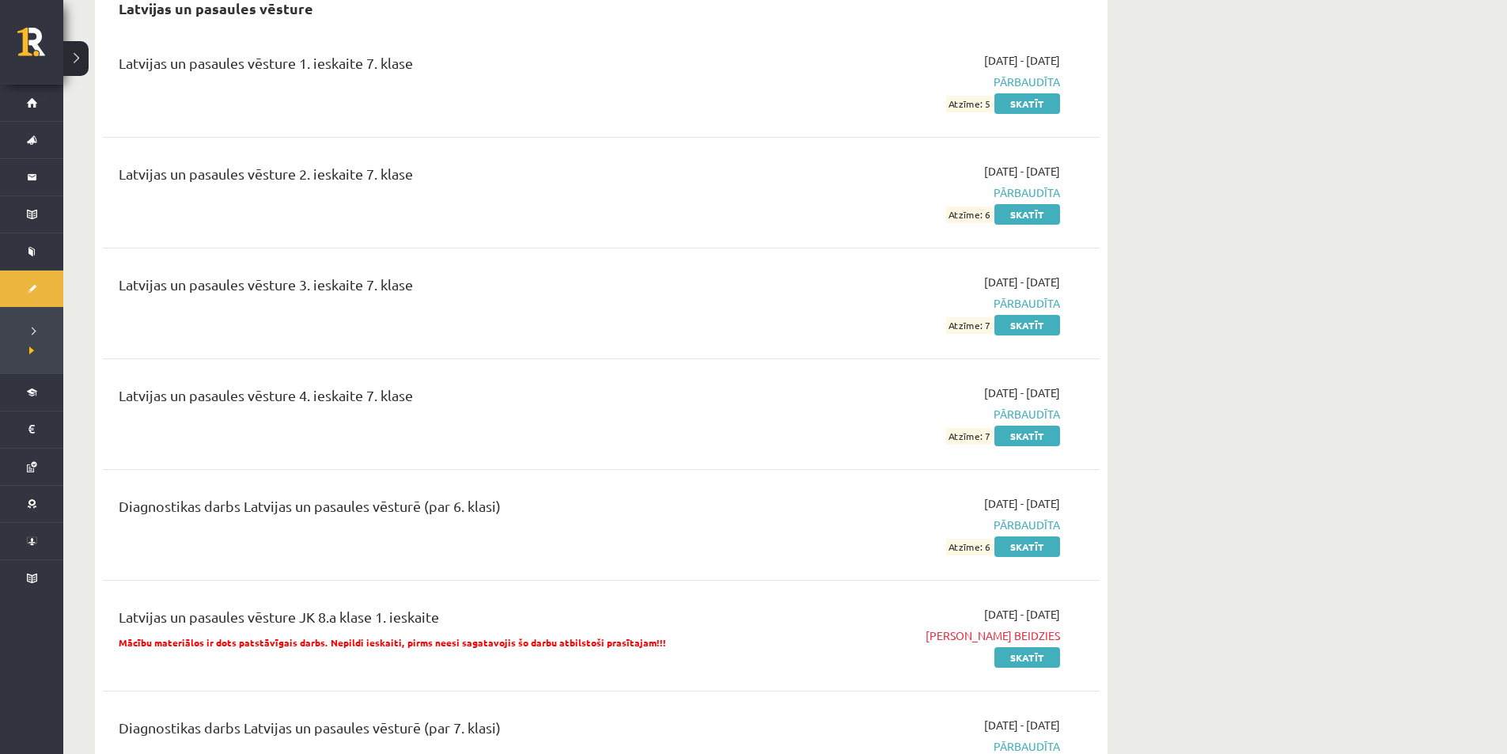
scroll to position [5618, 0]
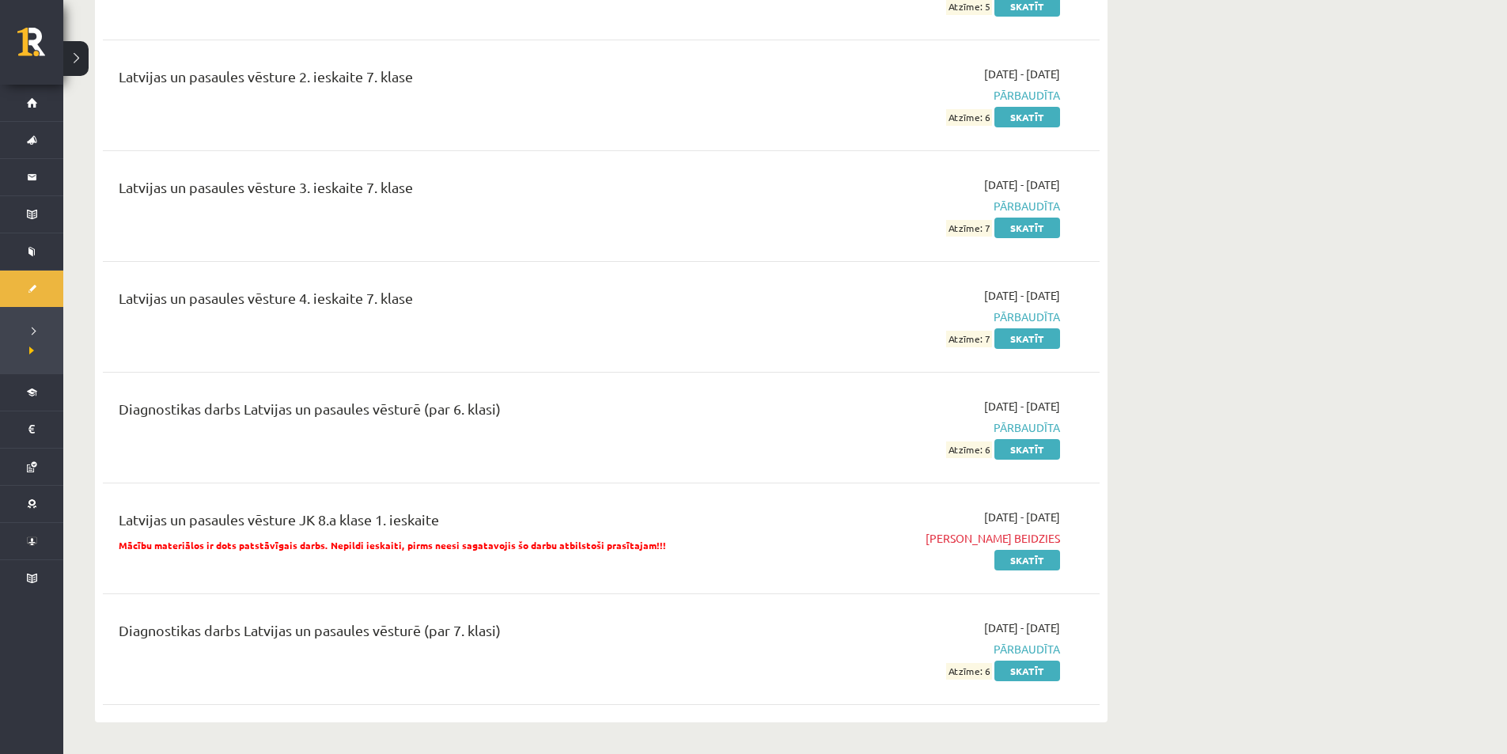
drag, startPoint x: 309, startPoint y: 460, endPoint x: 313, endPoint y: 472, distance: 12.8
click at [313, 509] on div "Latvijas un pasaules vēsture JK 8.a klase 1. ieskaite" at bounding box center [429, 523] width 620 height 29
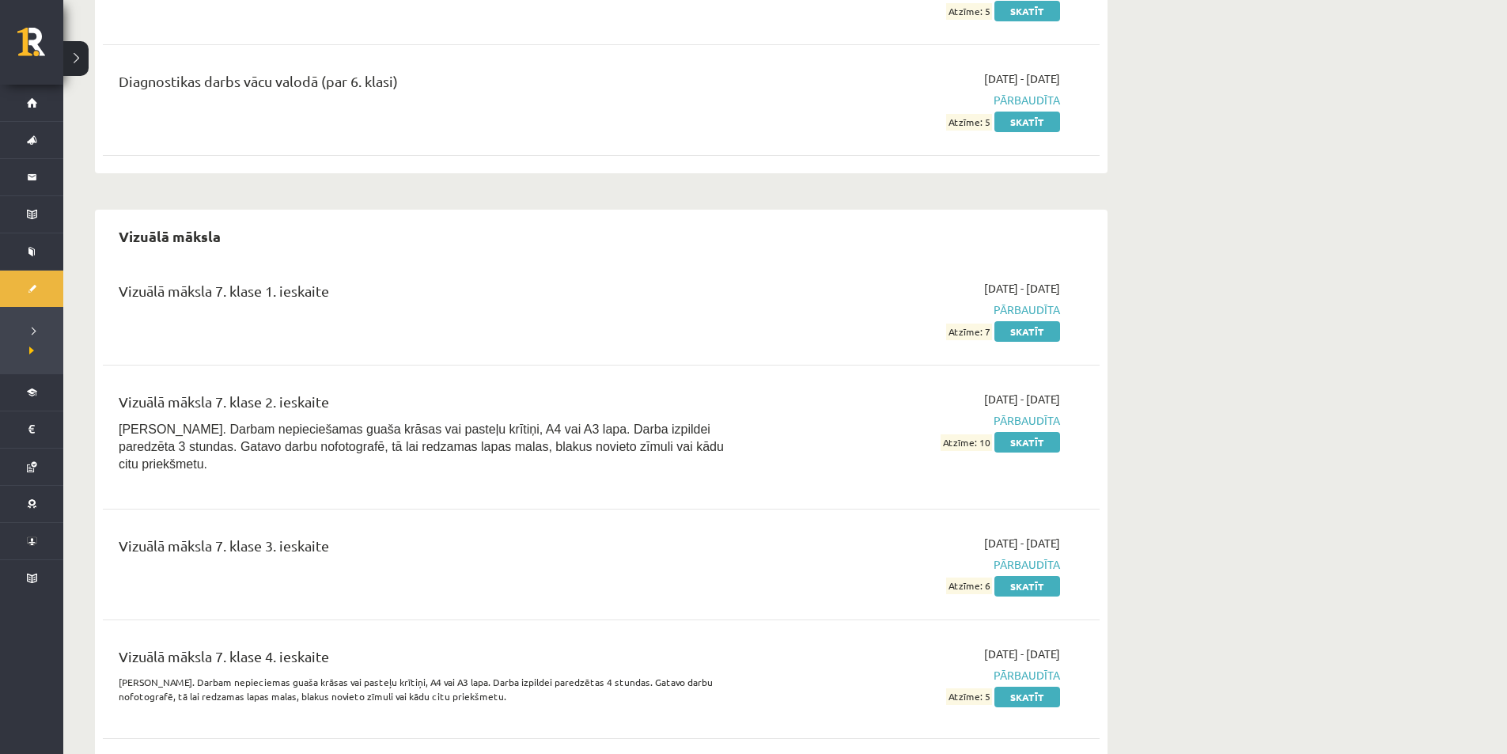
scroll to position [10998, 0]
